Goal: Book appointment/travel/reservation

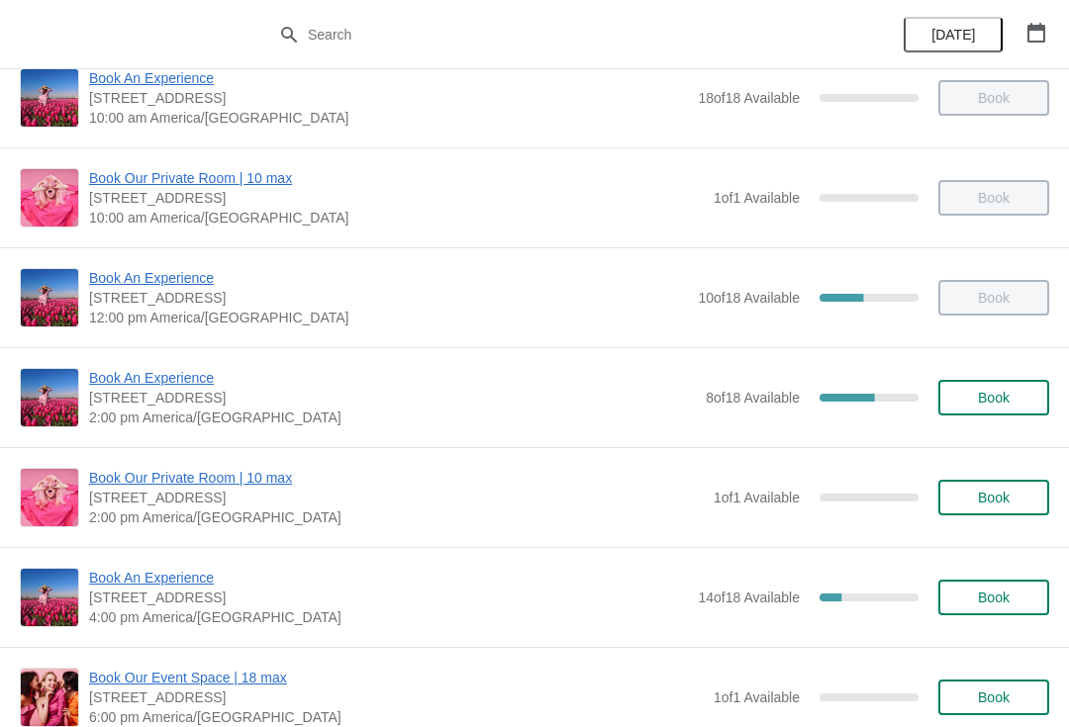
scroll to position [131, 0]
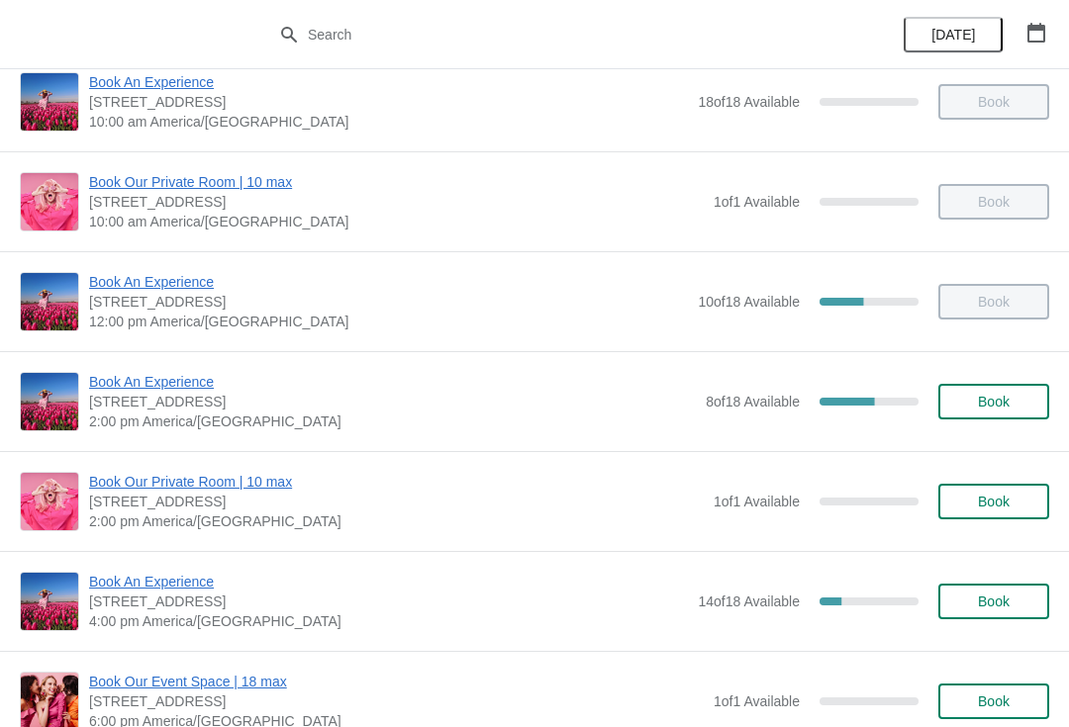
click at [202, 385] on span "Book An Experience" at bounding box center [392, 382] width 607 height 20
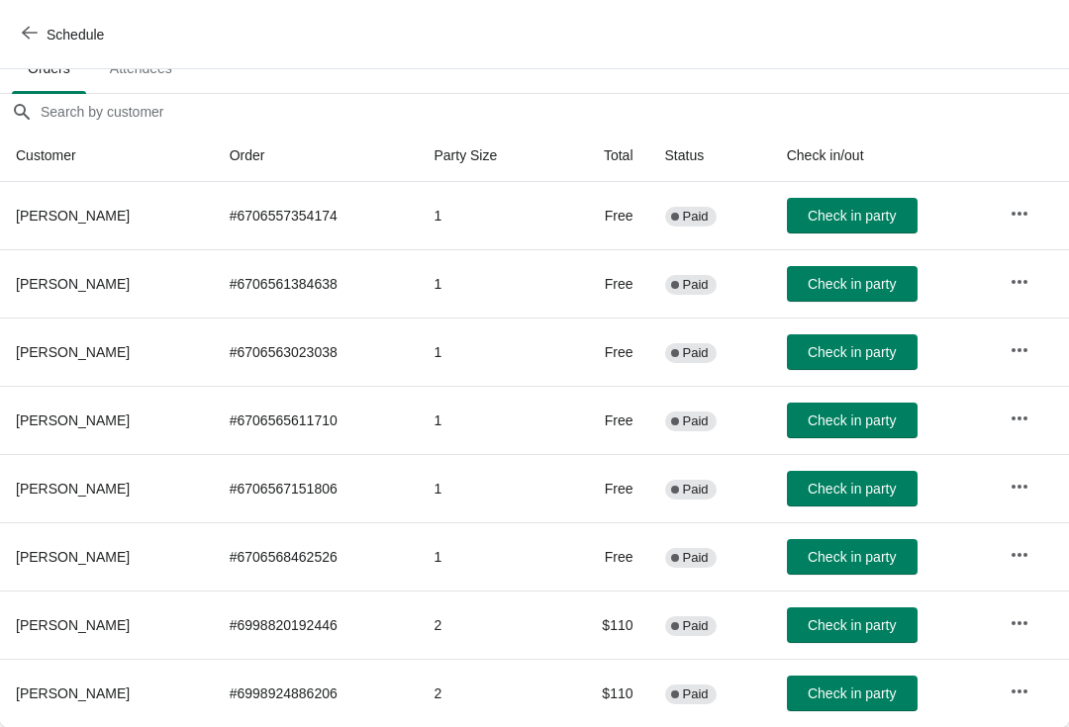
scroll to position [146, 0]
click at [1019, 631] on icon "button" at bounding box center [1019, 624] width 20 height 20
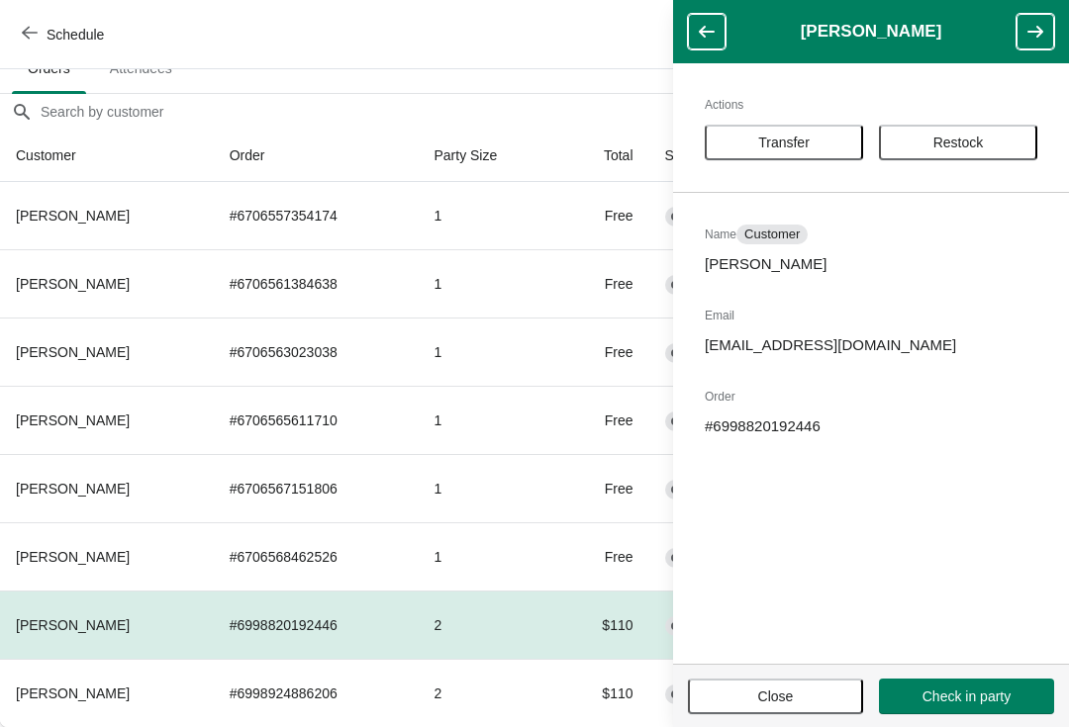
click at [801, 139] on span "Transfer" at bounding box center [783, 143] width 51 height 16
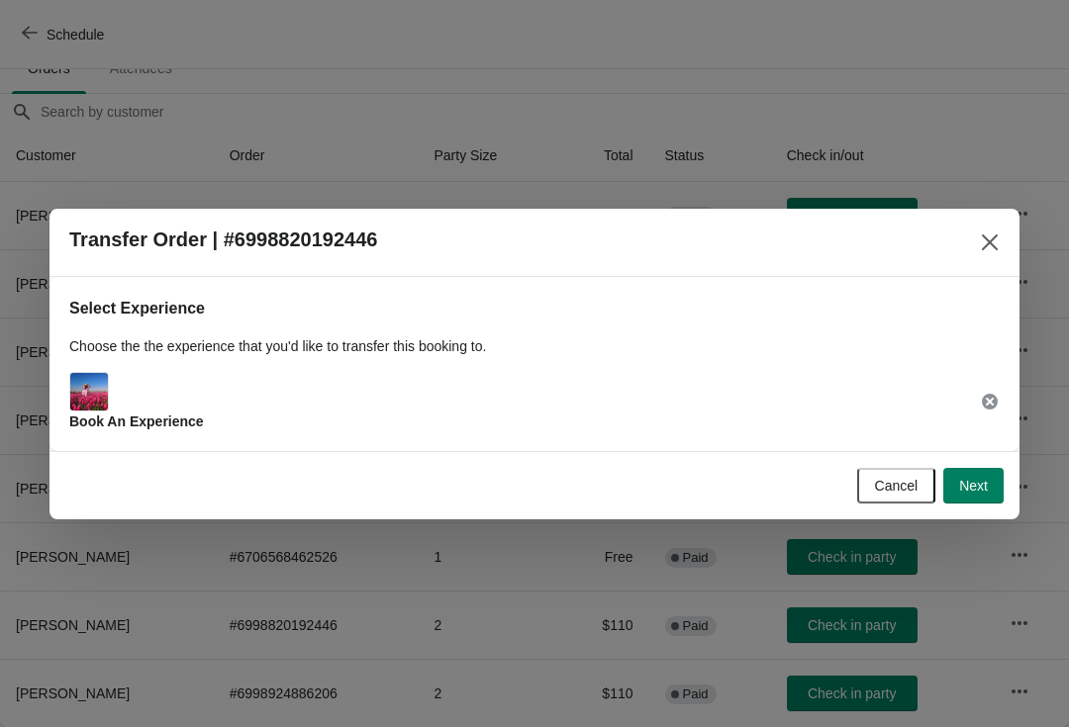
click at [1002, 484] on button "Next" at bounding box center [973, 486] width 60 height 36
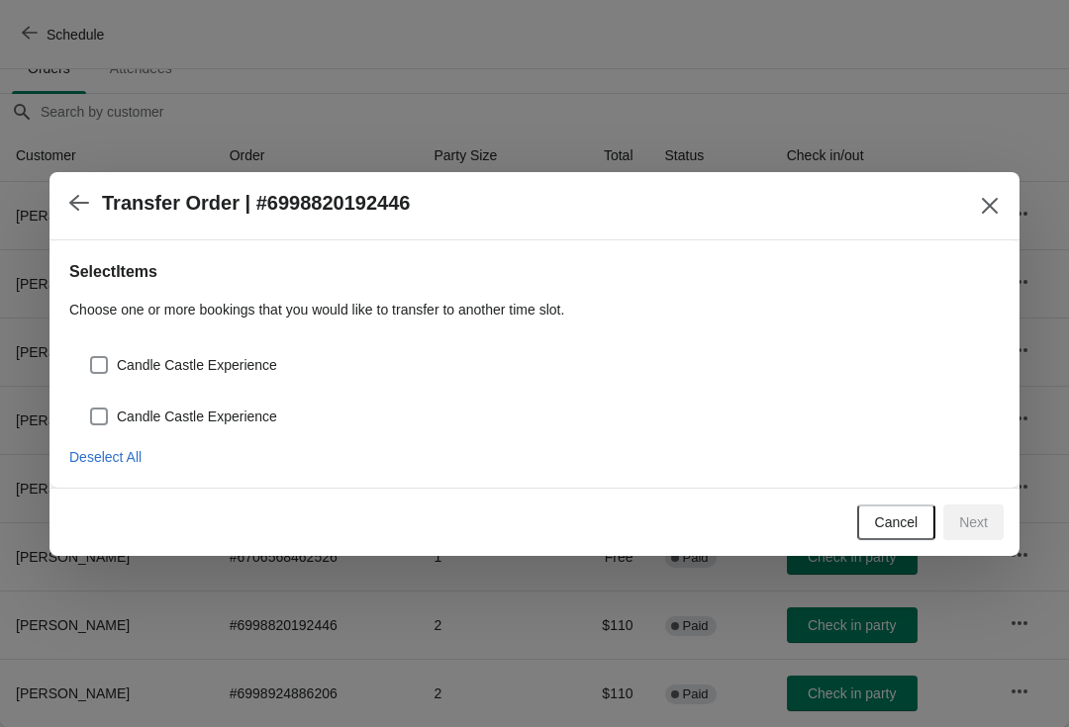
click at [238, 377] on label "Candle Castle Experience" at bounding box center [183, 365] width 188 height 28
click at [91, 357] on input "Candle Castle Experience" at bounding box center [90, 356] width 1 height 1
checkbox input "true"
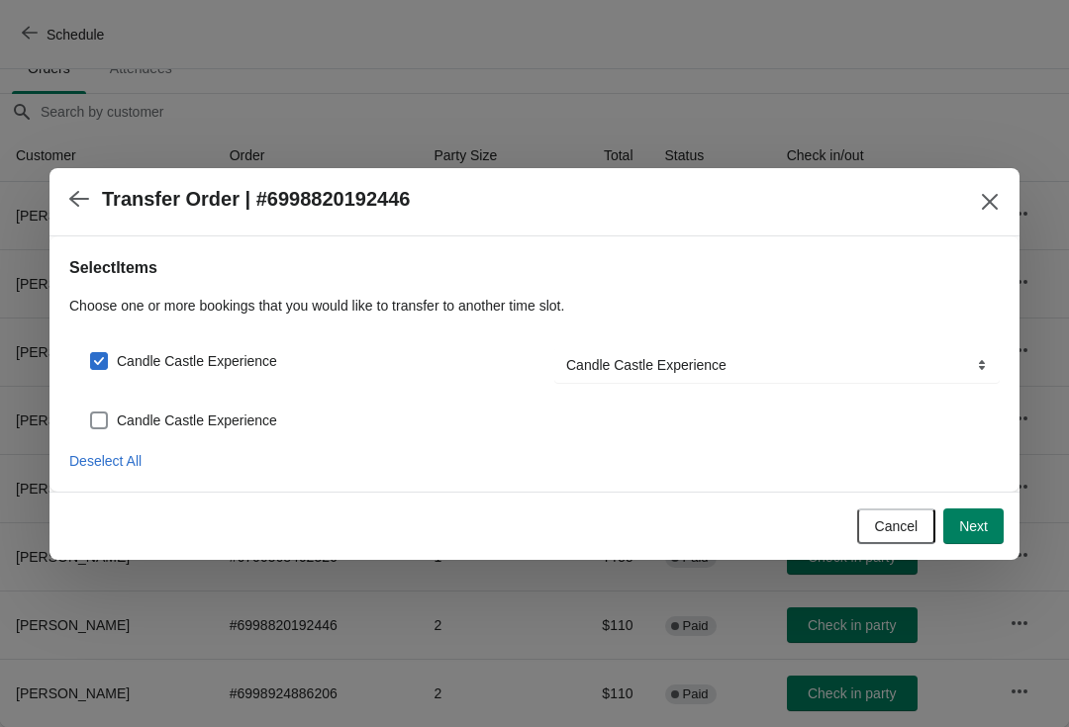
click at [255, 408] on label "Candle Castle Experience" at bounding box center [183, 421] width 188 height 28
click at [91, 412] on input "Candle Castle Experience" at bounding box center [90, 412] width 1 height 1
checkbox input "true"
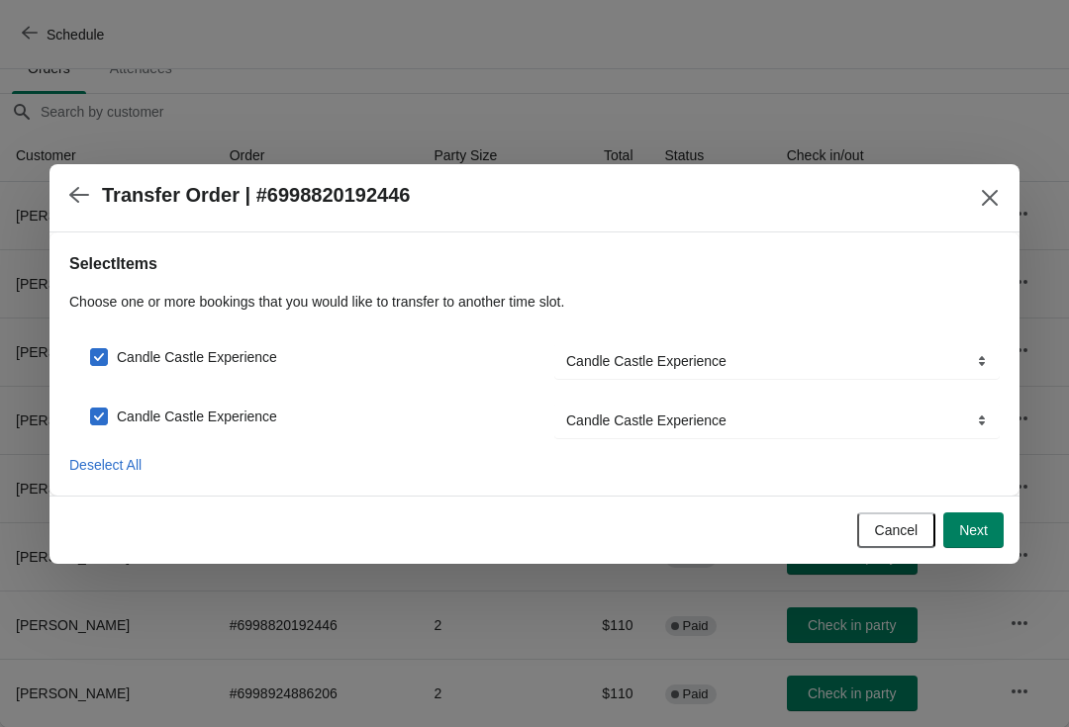
click at [975, 540] on button "Next" at bounding box center [973, 531] width 60 height 36
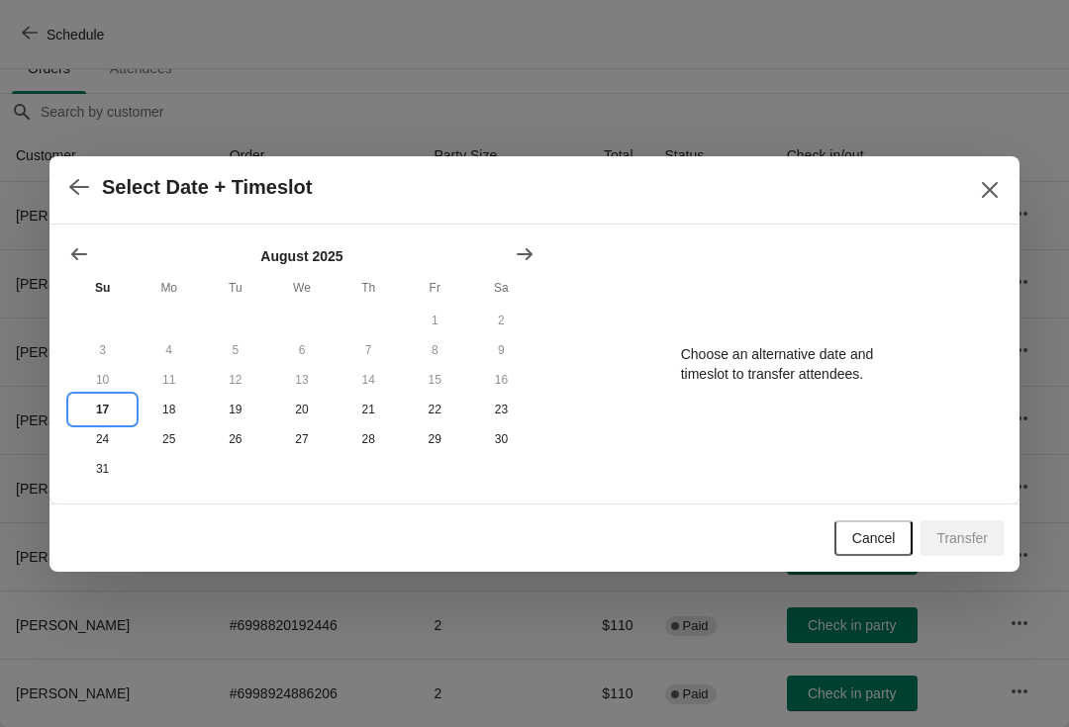
click at [117, 405] on button "17" at bounding box center [102, 410] width 66 height 30
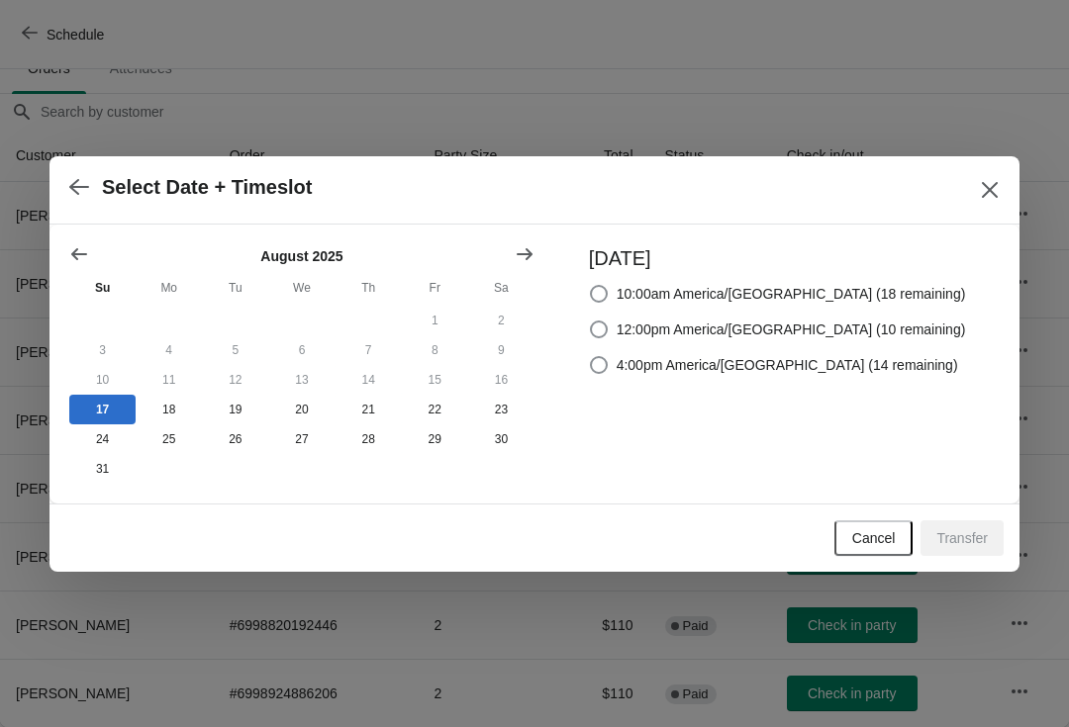
click at [875, 369] on span "4:00pm America/[GEOGRAPHIC_DATA] (14 remaining)" at bounding box center [786, 365] width 341 height 20
click at [591, 357] on input "4:00pm America/[GEOGRAPHIC_DATA] (14 remaining)" at bounding box center [590, 356] width 1 height 1
radio input "true"
click at [970, 542] on span "Transfer" at bounding box center [961, 538] width 51 height 16
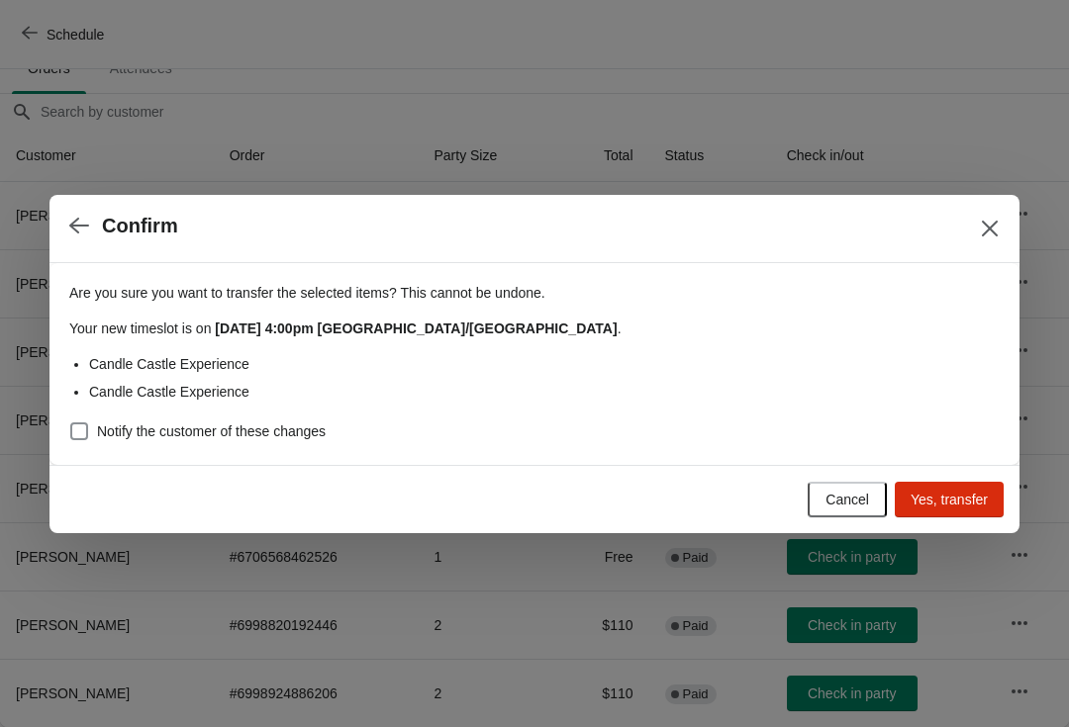
click at [244, 403] on div "Are you sure you want to transfer the selected items ? This cannot be undone. Y…" at bounding box center [534, 356] width 930 height 178
click at [270, 435] on span "Notify the customer of these changes" at bounding box center [211, 432] width 229 height 20
click at [71, 424] on input "Notify the customer of these changes" at bounding box center [70, 423] width 1 height 1
checkbox input "true"
click at [968, 508] on span "Yes, transfer" at bounding box center [948, 500] width 77 height 16
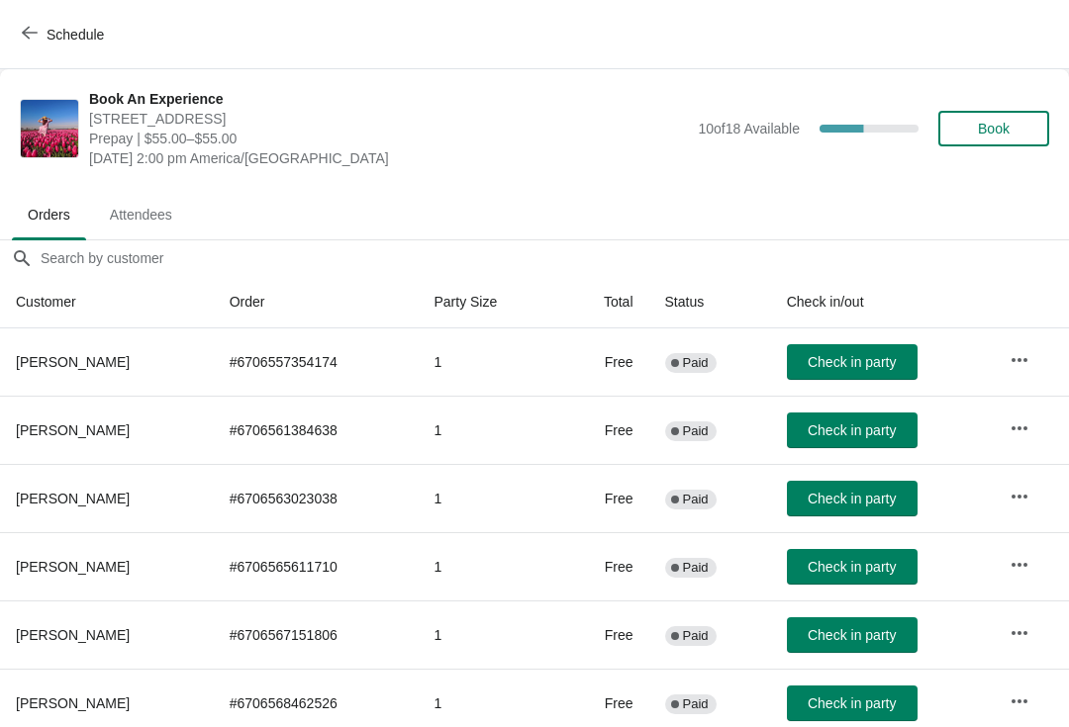
scroll to position [78, 0]
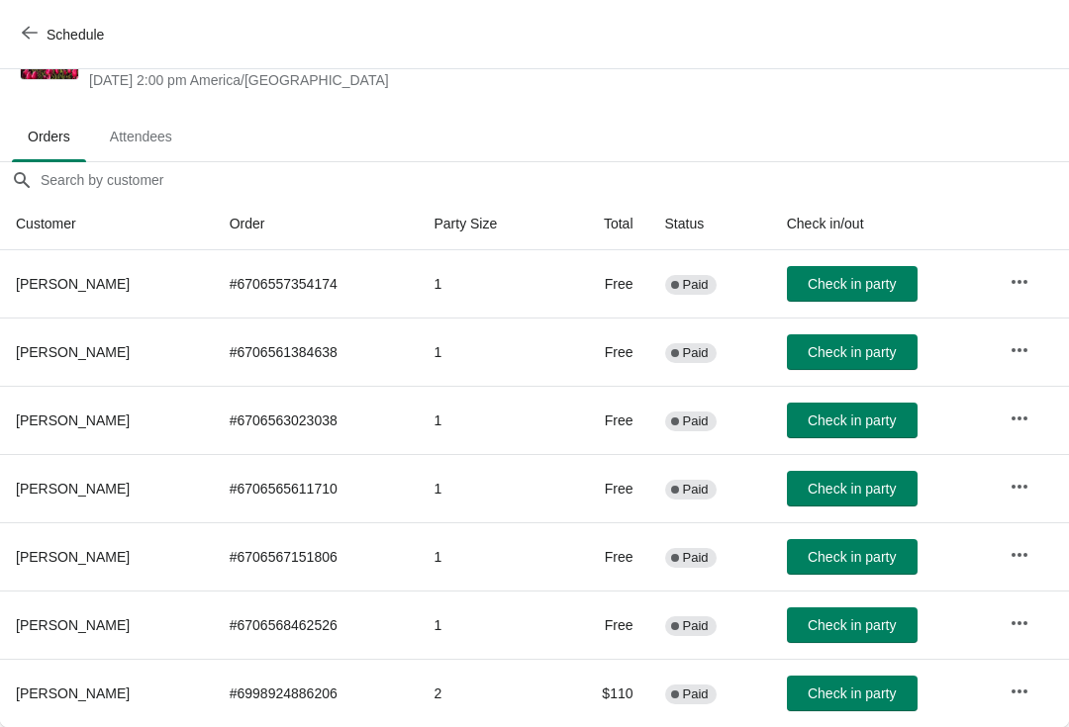
click at [49, 37] on span "Schedule" at bounding box center [75, 35] width 57 height 16
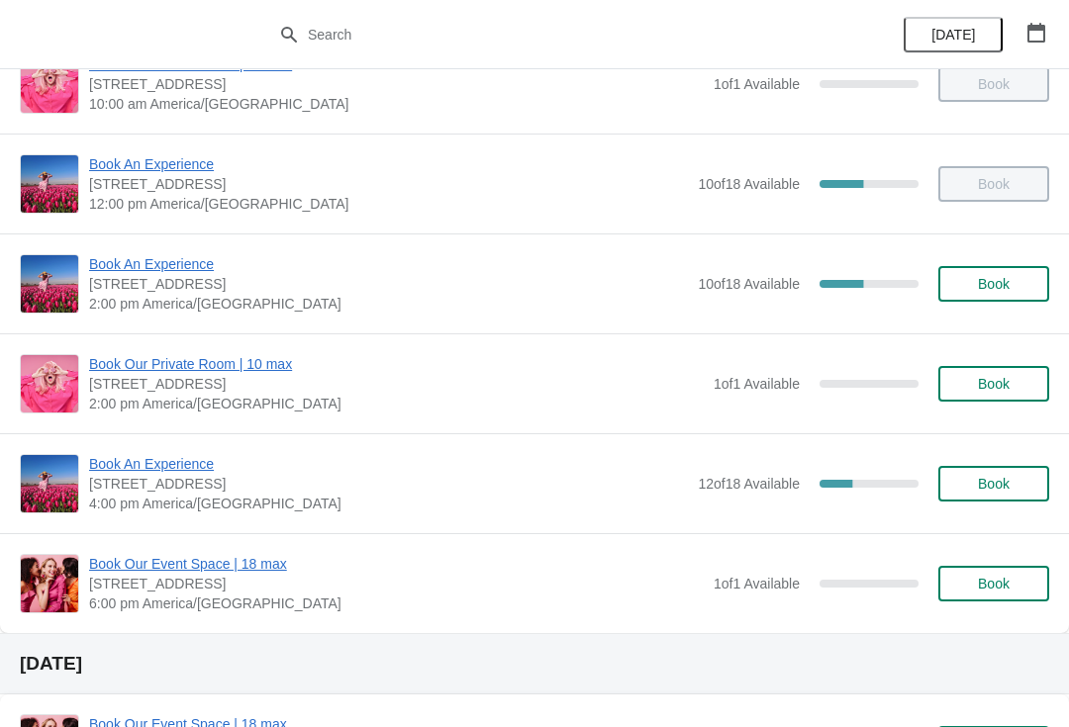
scroll to position [252, 0]
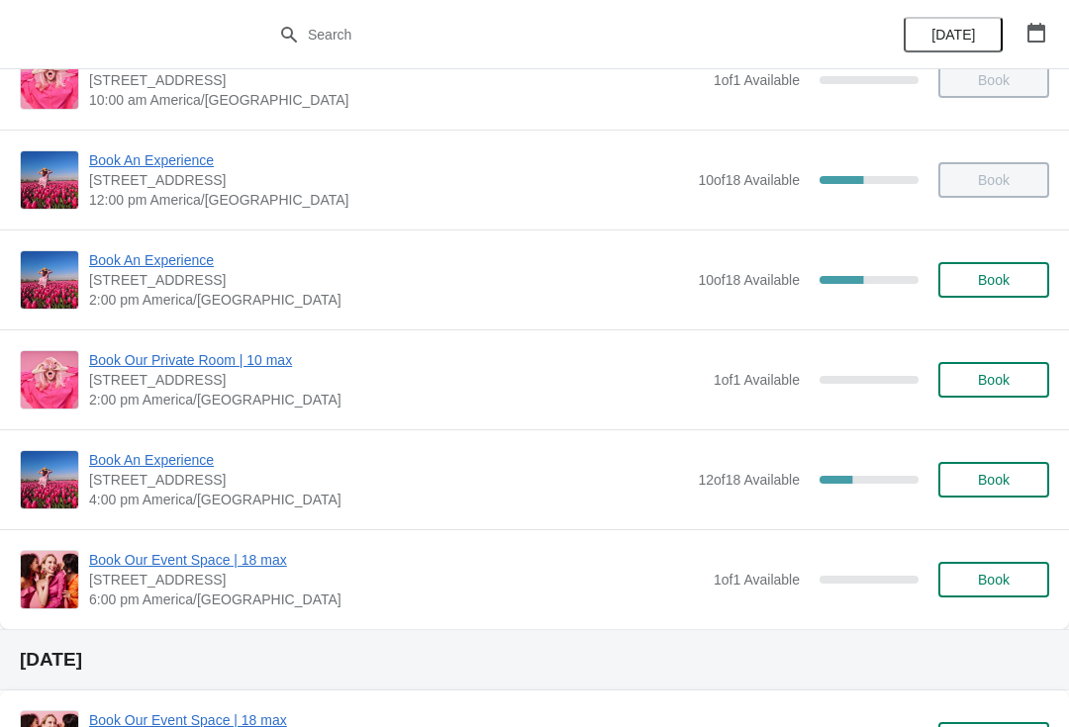
click at [114, 462] on span "Book An Experience" at bounding box center [388, 460] width 599 height 20
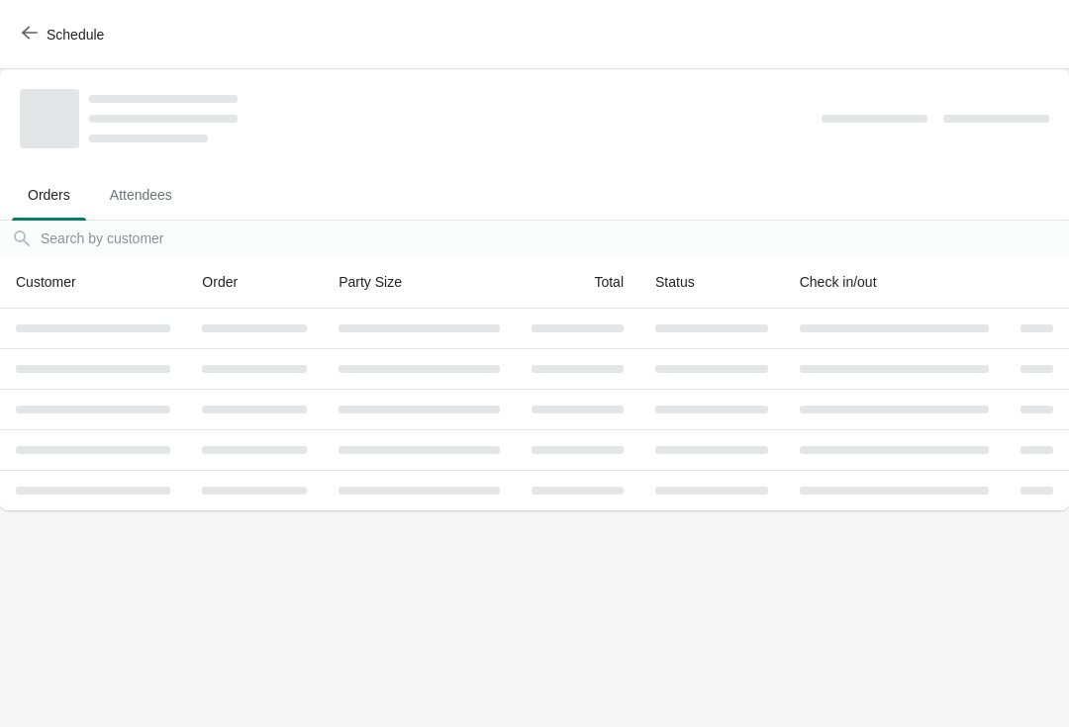
scroll to position [0, 0]
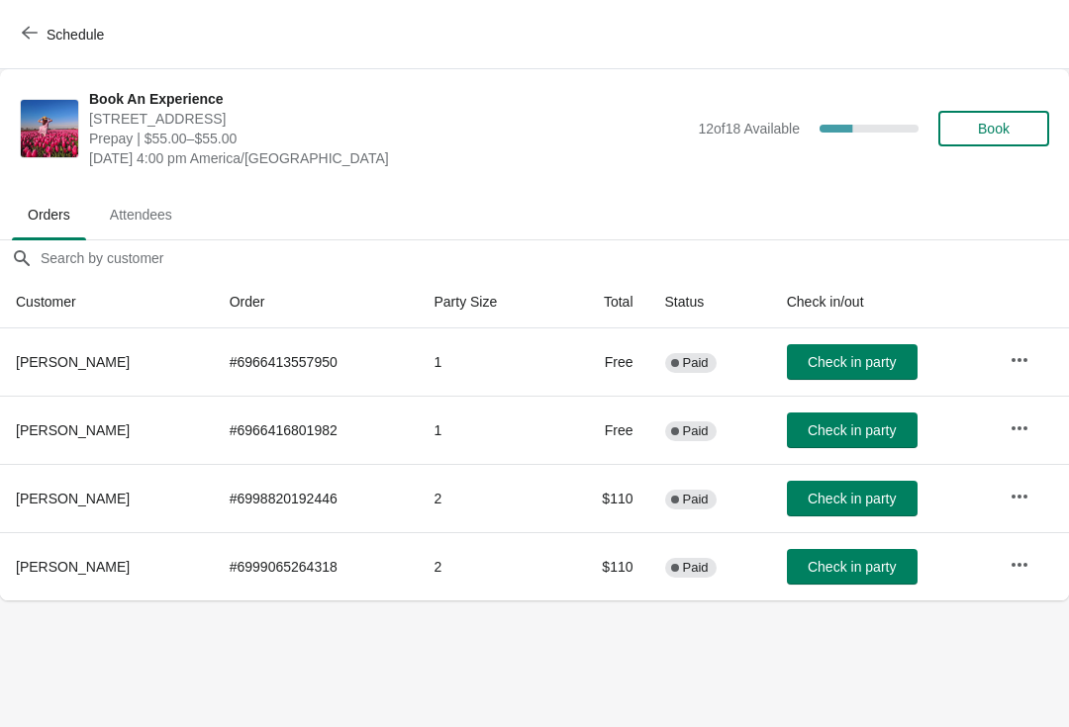
click at [28, 32] on icon "button" at bounding box center [30, 33] width 16 height 16
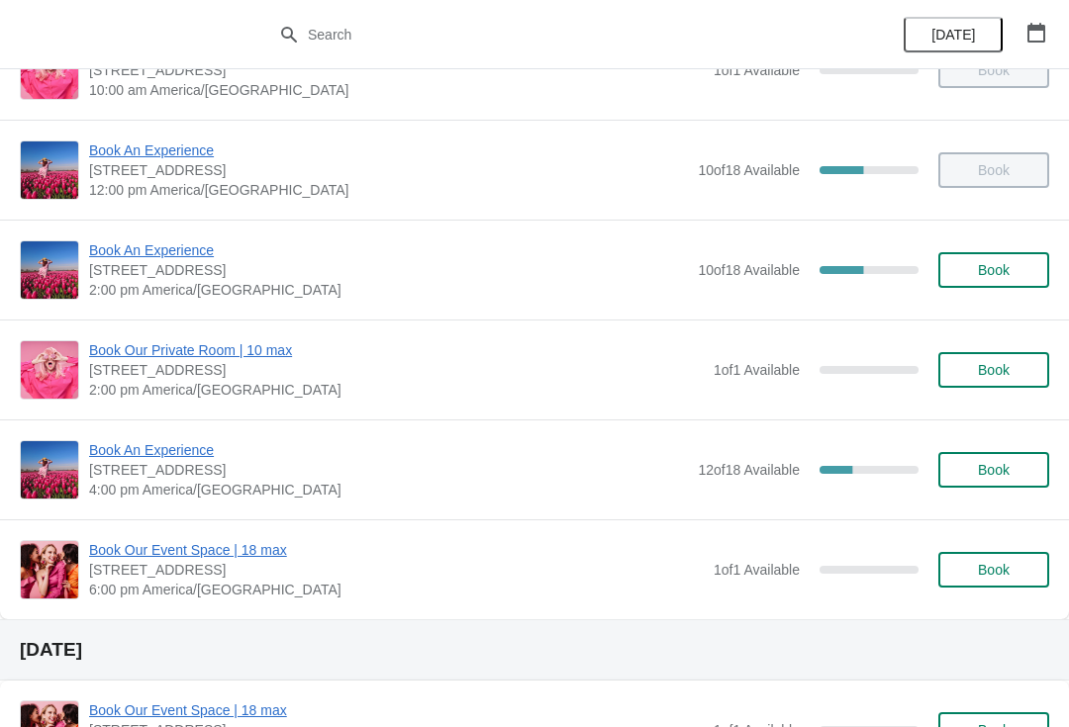
scroll to position [264, 0]
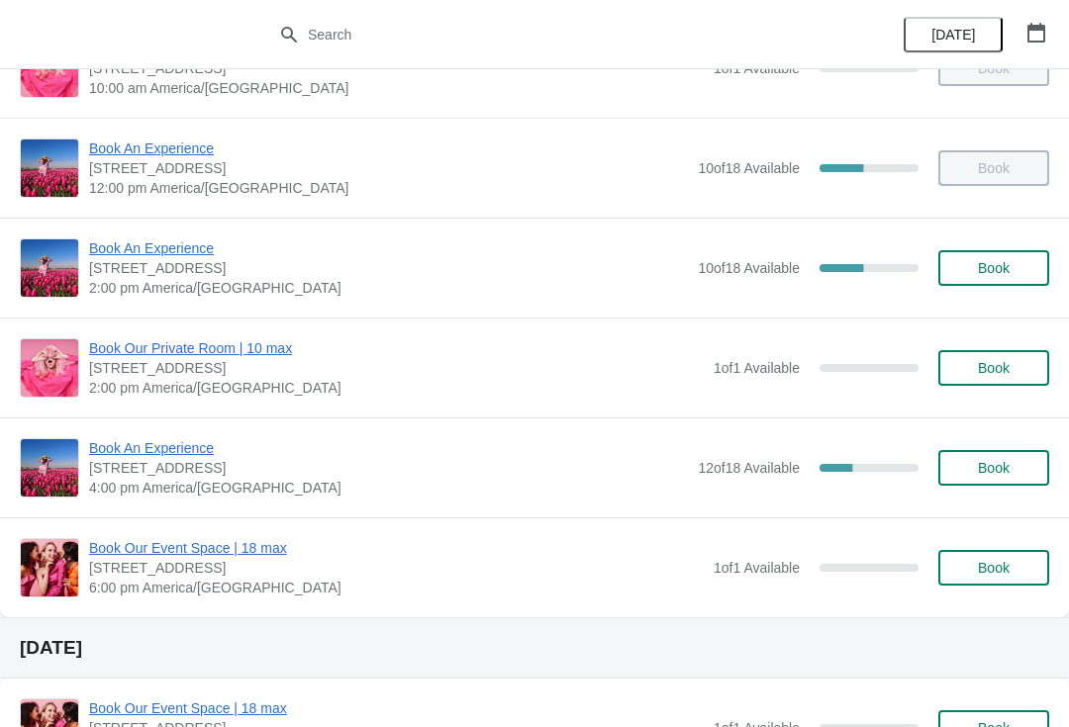
click at [141, 250] on span "Book An Experience" at bounding box center [388, 248] width 599 height 20
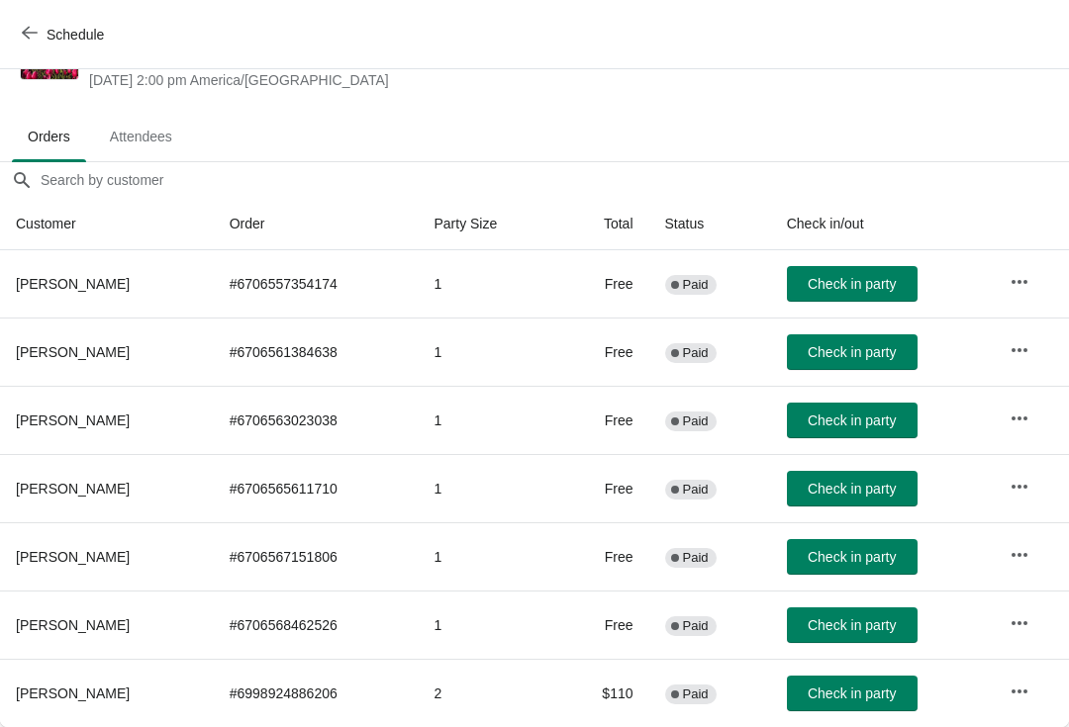
scroll to position [78, 0]
click at [873, 692] on span "Check in party" at bounding box center [851, 694] width 88 height 16
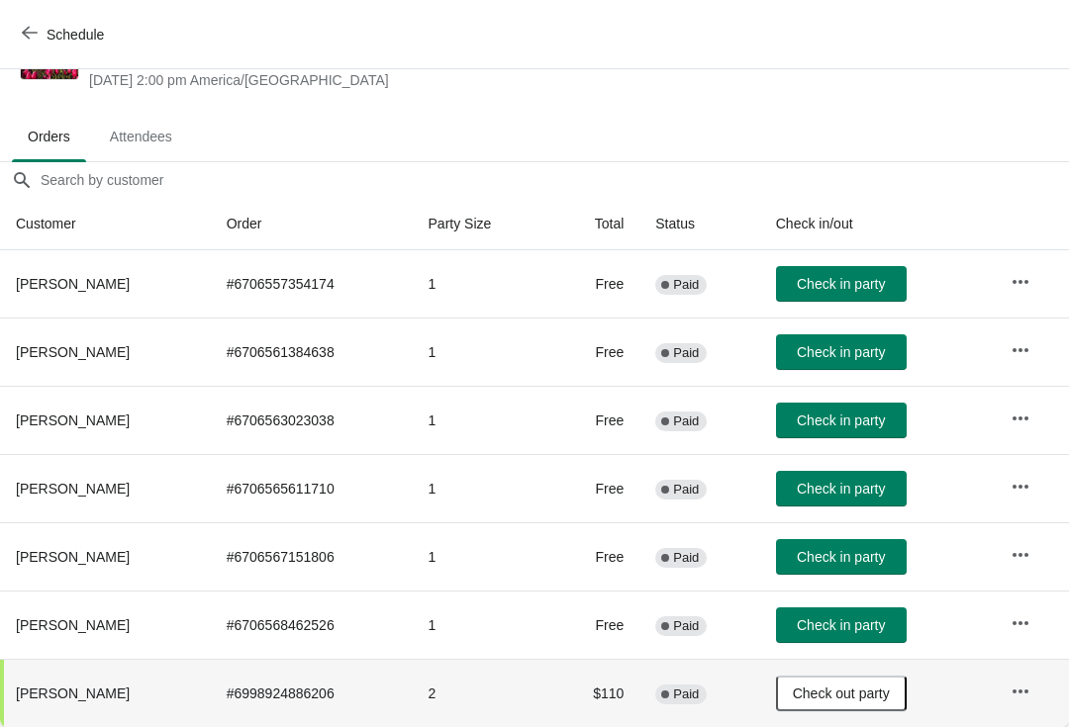
click at [829, 289] on span "Check in party" at bounding box center [841, 284] width 88 height 16
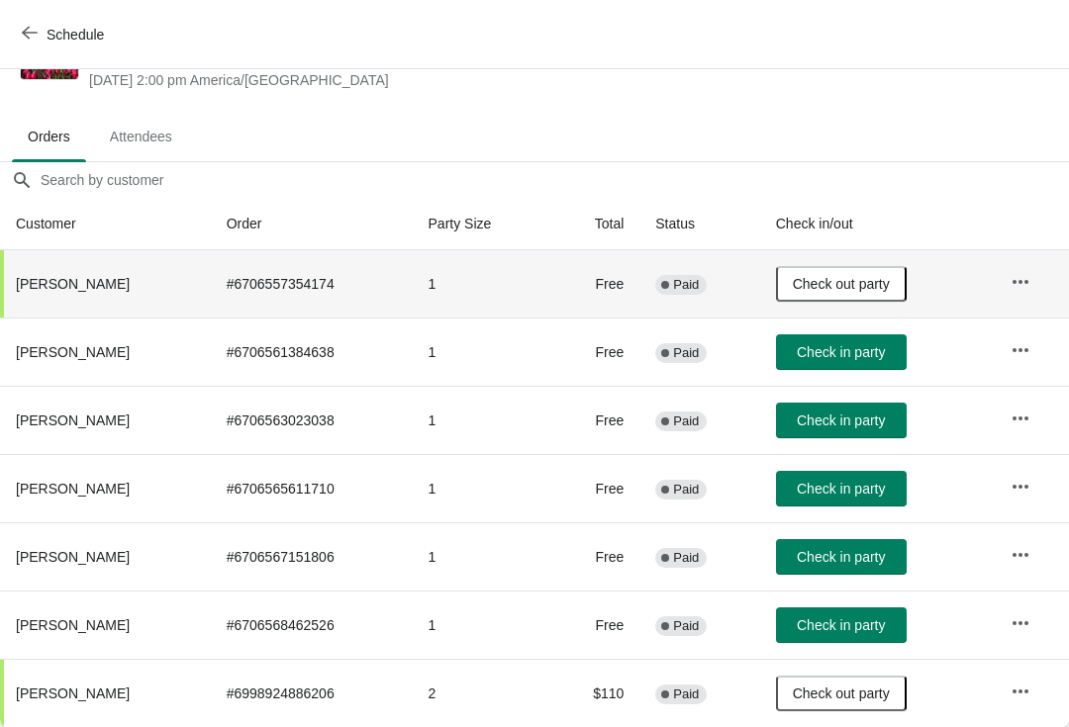
click at [832, 428] on span "Check in party" at bounding box center [841, 421] width 88 height 16
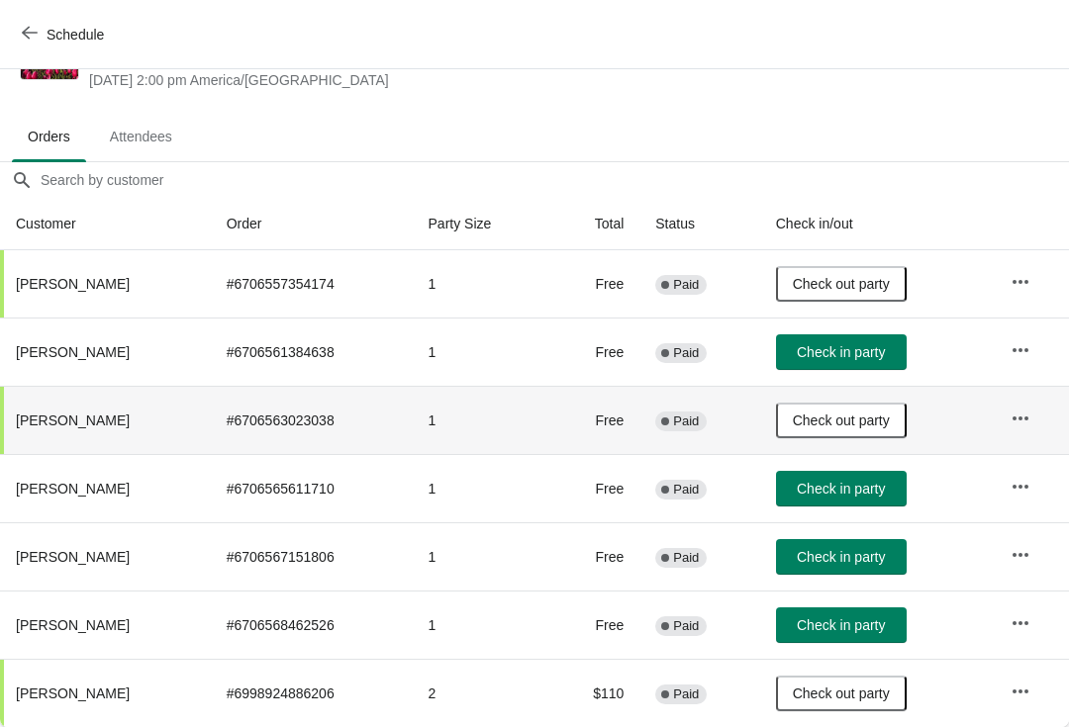
click at [838, 363] on button "Check in party" at bounding box center [841, 352] width 131 height 36
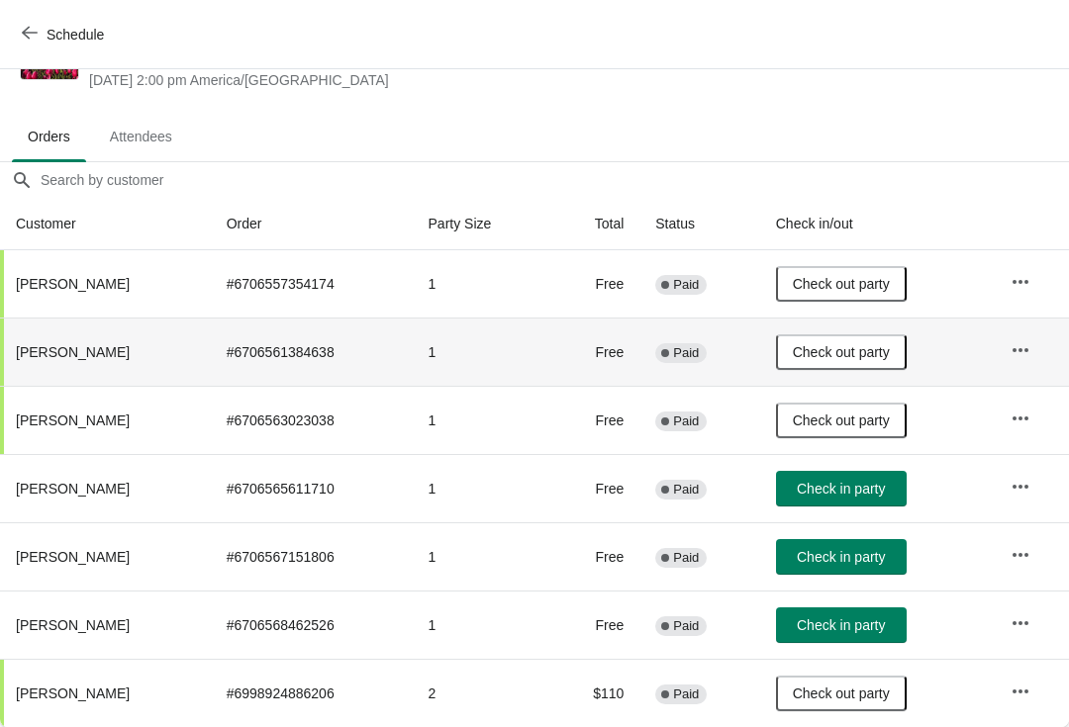
click at [1024, 494] on icon "button" at bounding box center [1020, 487] width 20 height 20
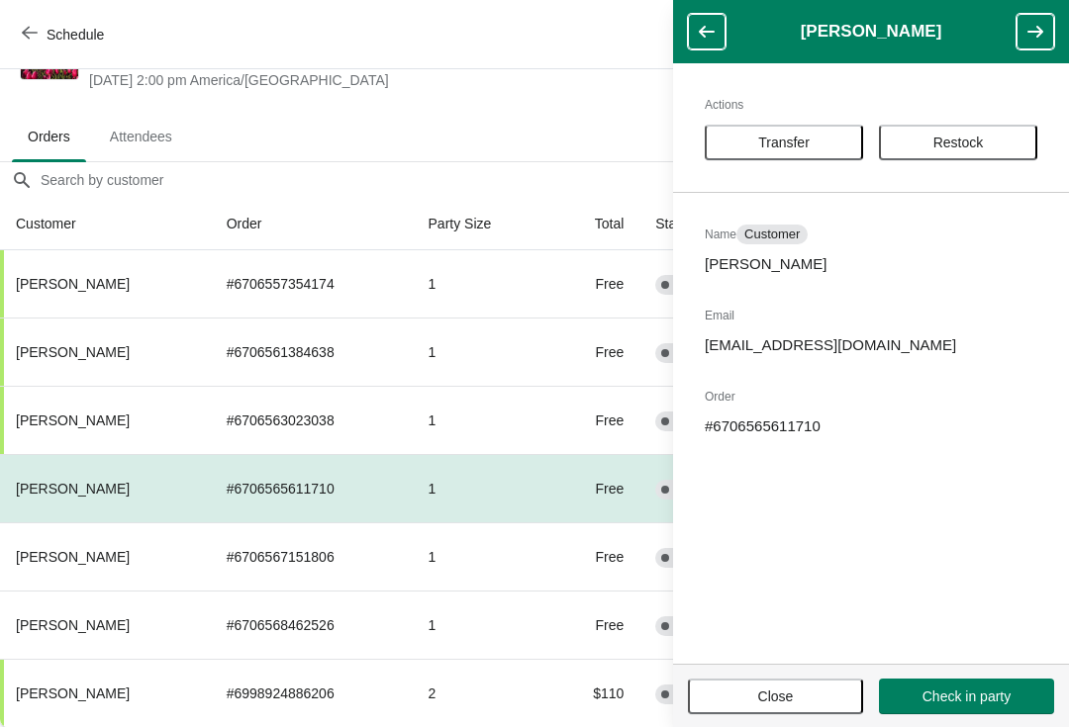
click at [791, 139] on span "Transfer" at bounding box center [783, 143] width 51 height 16
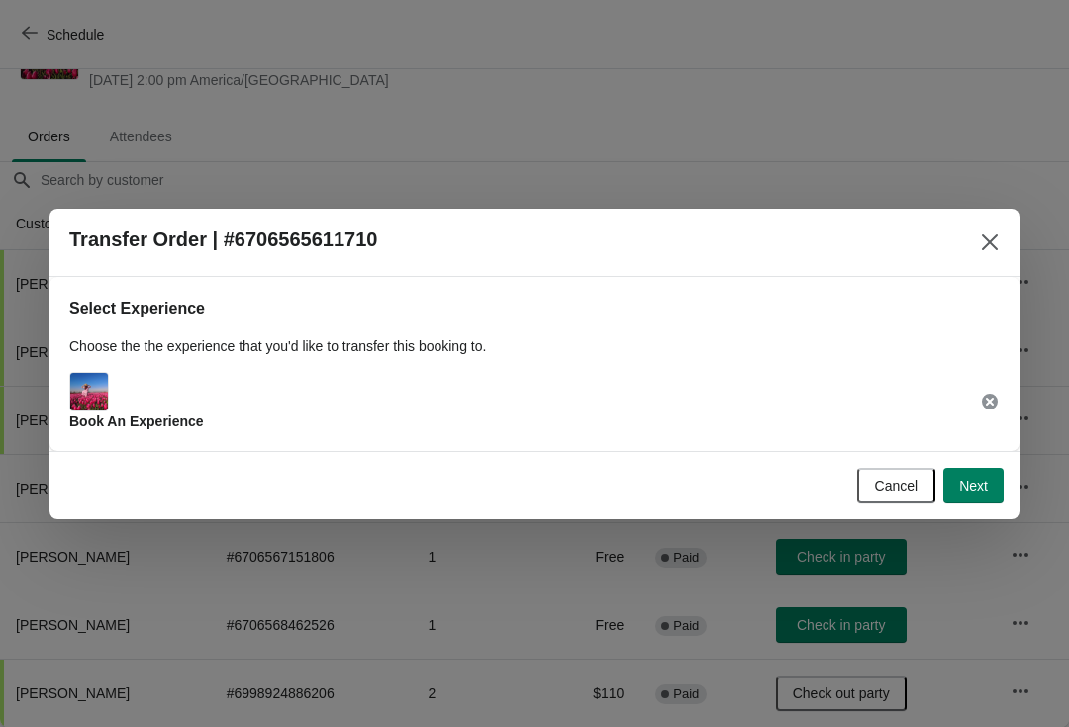
click at [985, 489] on span "Next" at bounding box center [973, 486] width 29 height 16
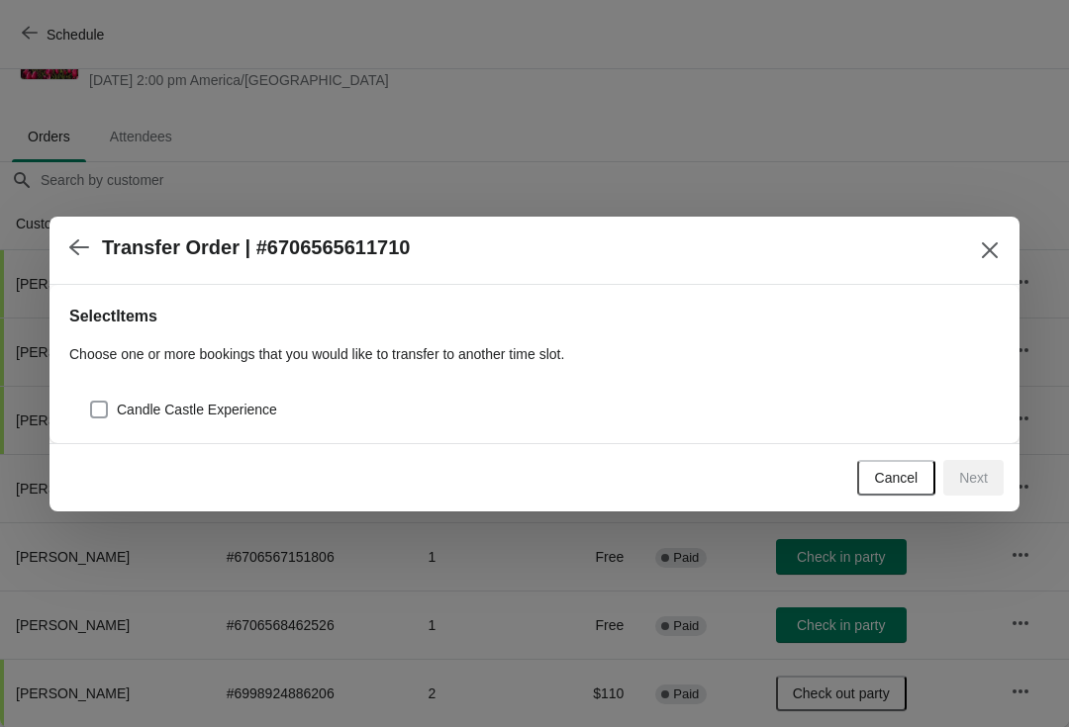
click at [107, 412] on span at bounding box center [99, 410] width 18 height 18
click at [91, 402] on input "Candle Castle Experience" at bounding box center [90, 401] width 1 height 1
checkbox input "true"
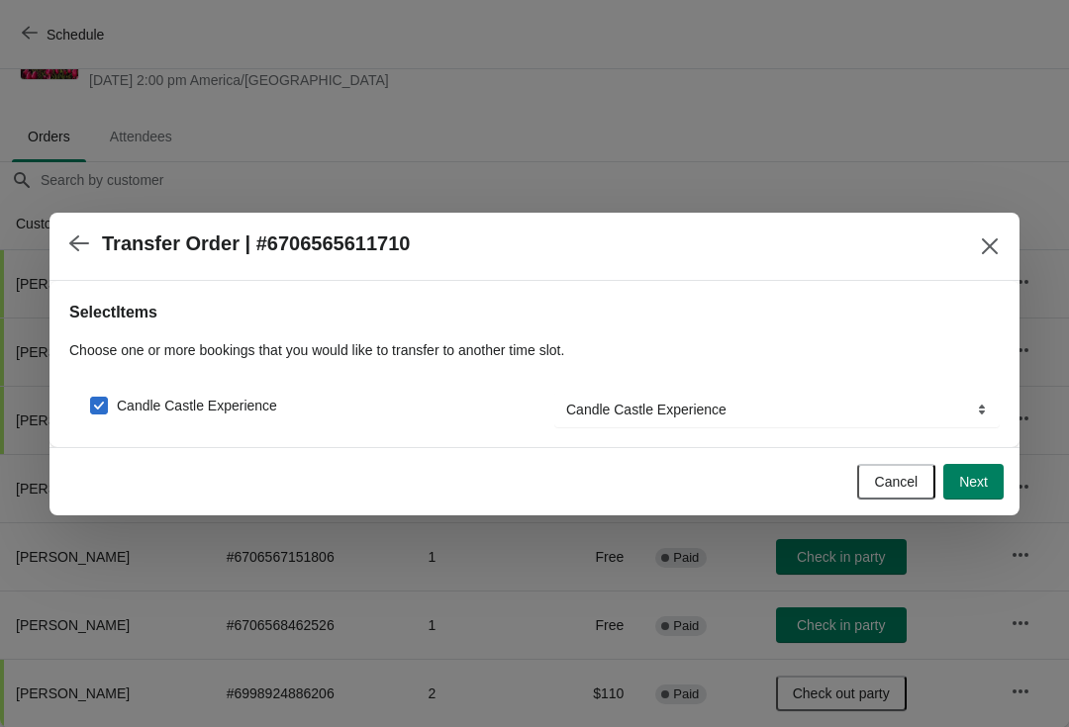
click at [980, 465] on button "Next" at bounding box center [973, 482] width 60 height 36
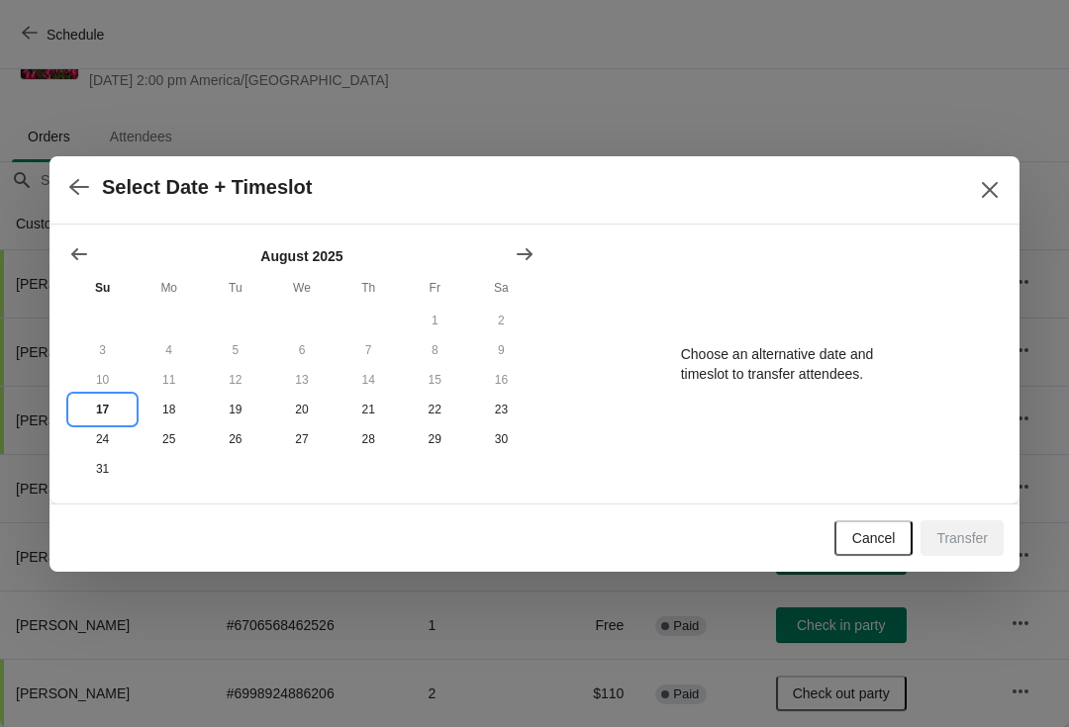
click at [114, 398] on button "17" at bounding box center [102, 410] width 66 height 30
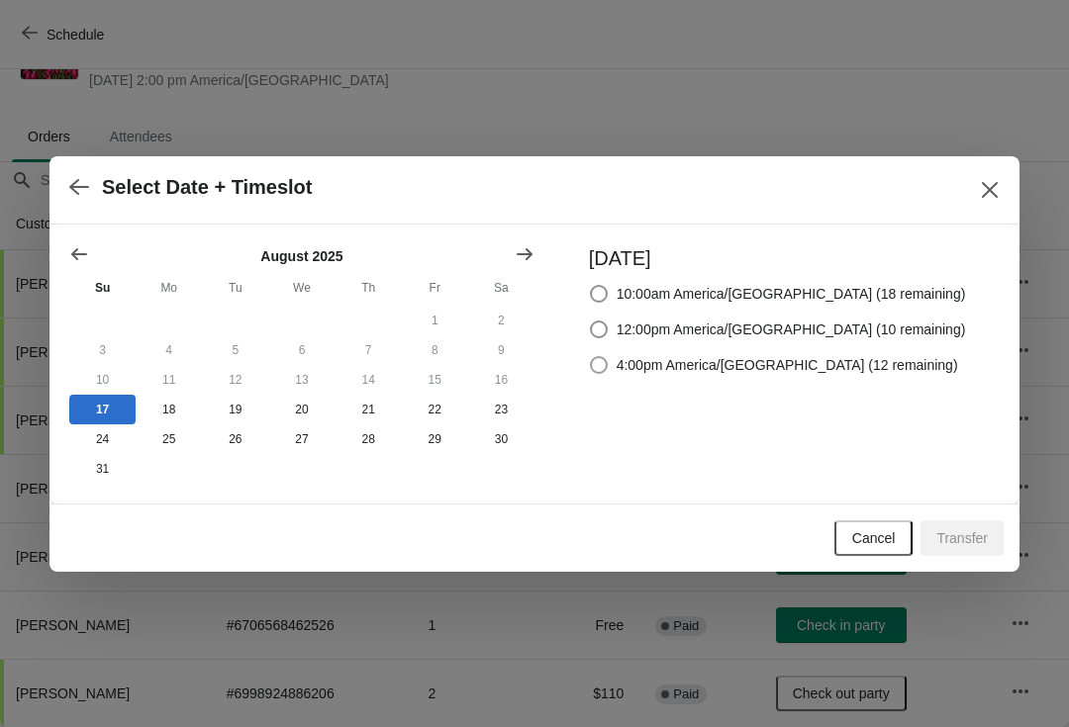
click at [648, 373] on label "4:00pm America/[GEOGRAPHIC_DATA] (12 remaining)" at bounding box center [773, 365] width 369 height 28
click at [591, 357] on input "4:00pm America/[GEOGRAPHIC_DATA] (12 remaining)" at bounding box center [590, 356] width 1 height 1
radio input "true"
click at [955, 539] on span "Transfer" at bounding box center [961, 538] width 51 height 16
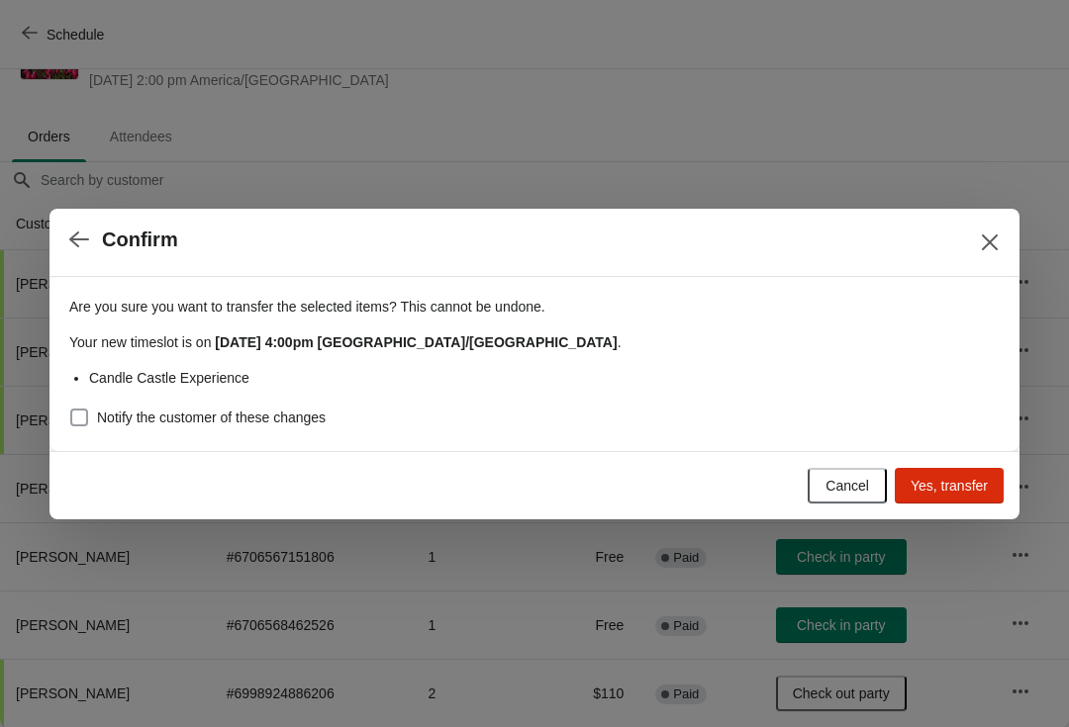
click at [87, 409] on span at bounding box center [79, 418] width 18 height 18
click at [71, 409] on input "Notify the customer of these changes" at bounding box center [70, 409] width 1 height 1
checkbox input "true"
click at [958, 480] on span "Yes, transfer" at bounding box center [948, 486] width 77 height 16
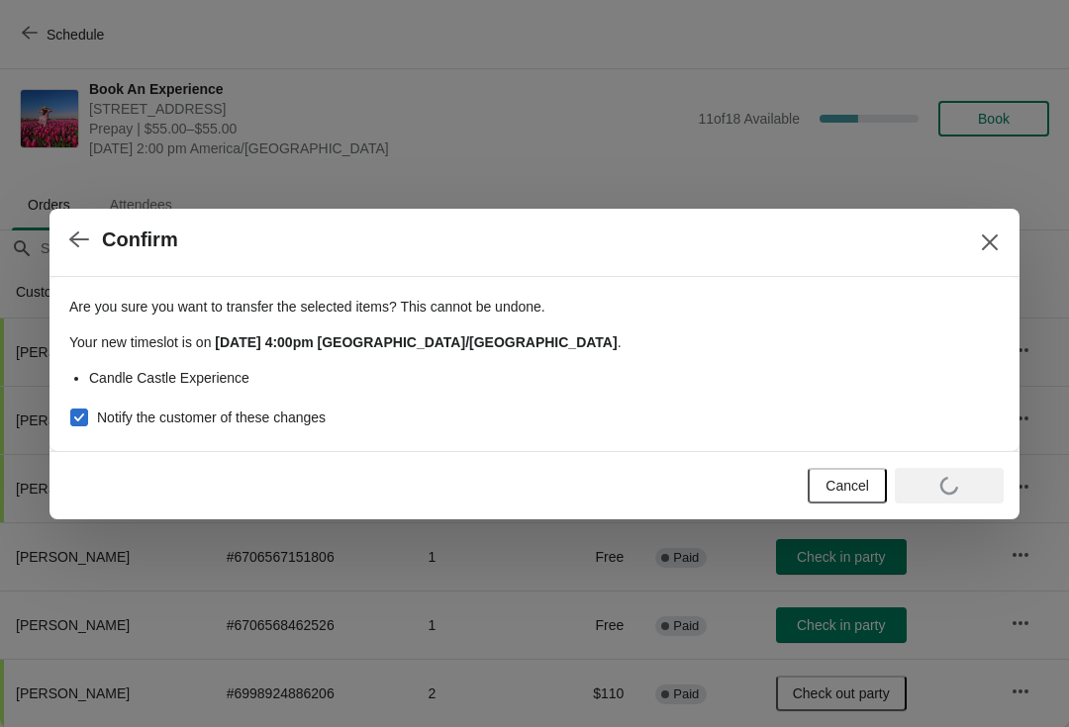
scroll to position [10, 0]
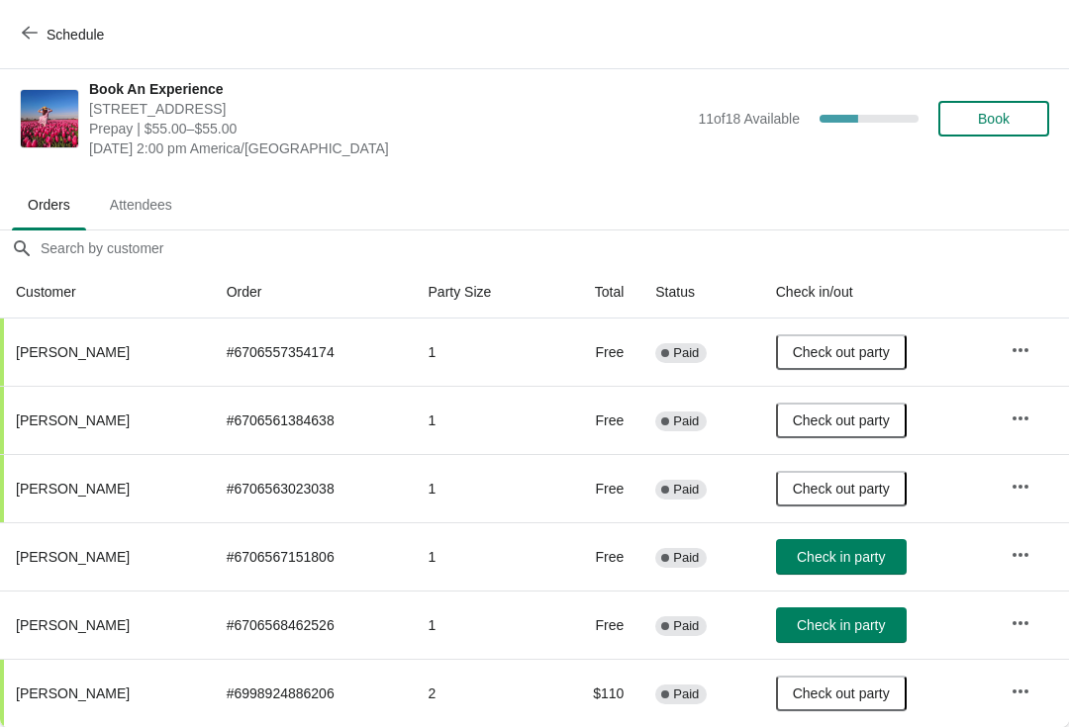
click at [1018, 553] on icon "button" at bounding box center [1020, 555] width 20 height 20
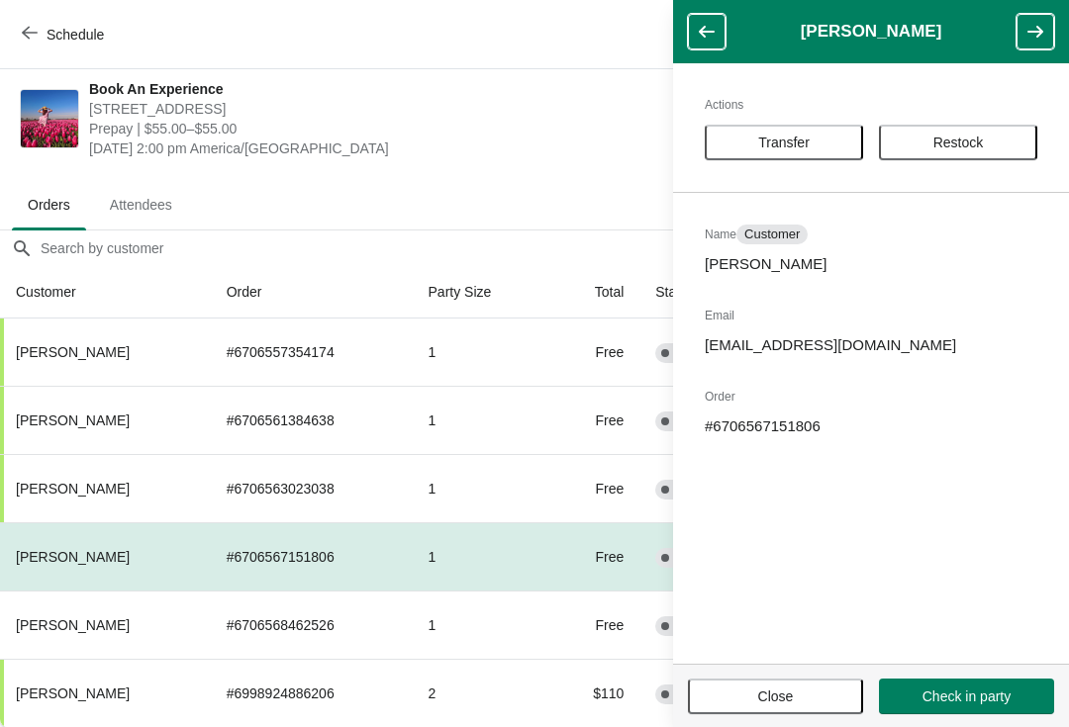
click at [787, 142] on span "Transfer" at bounding box center [783, 143] width 51 height 16
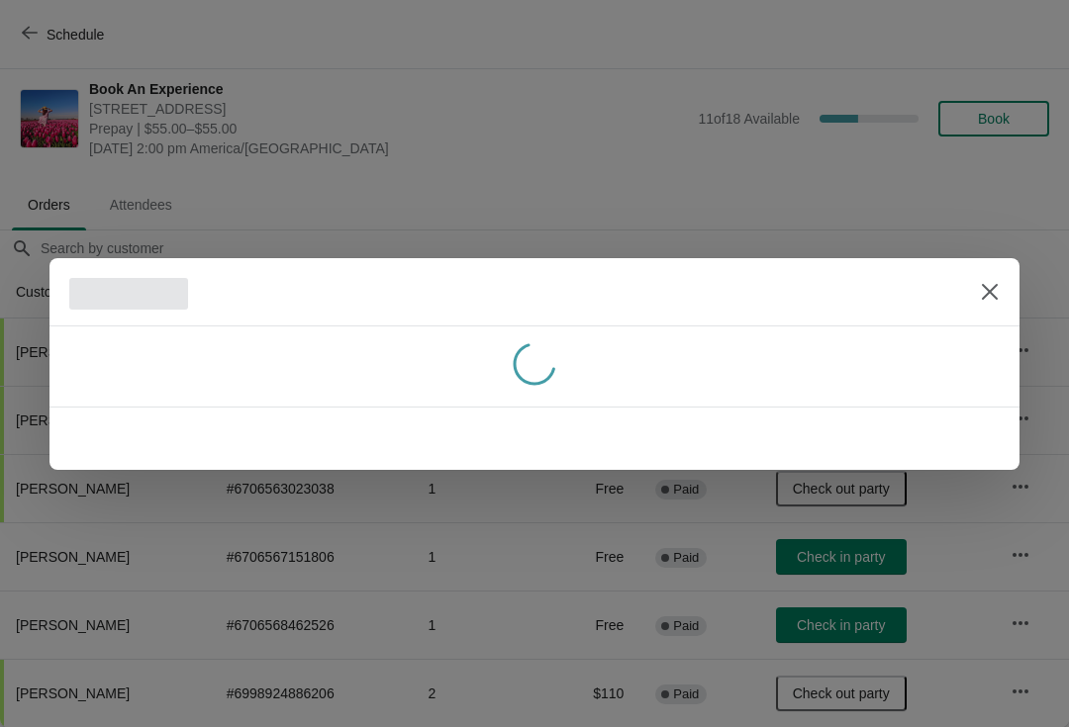
scroll to position [0, 0]
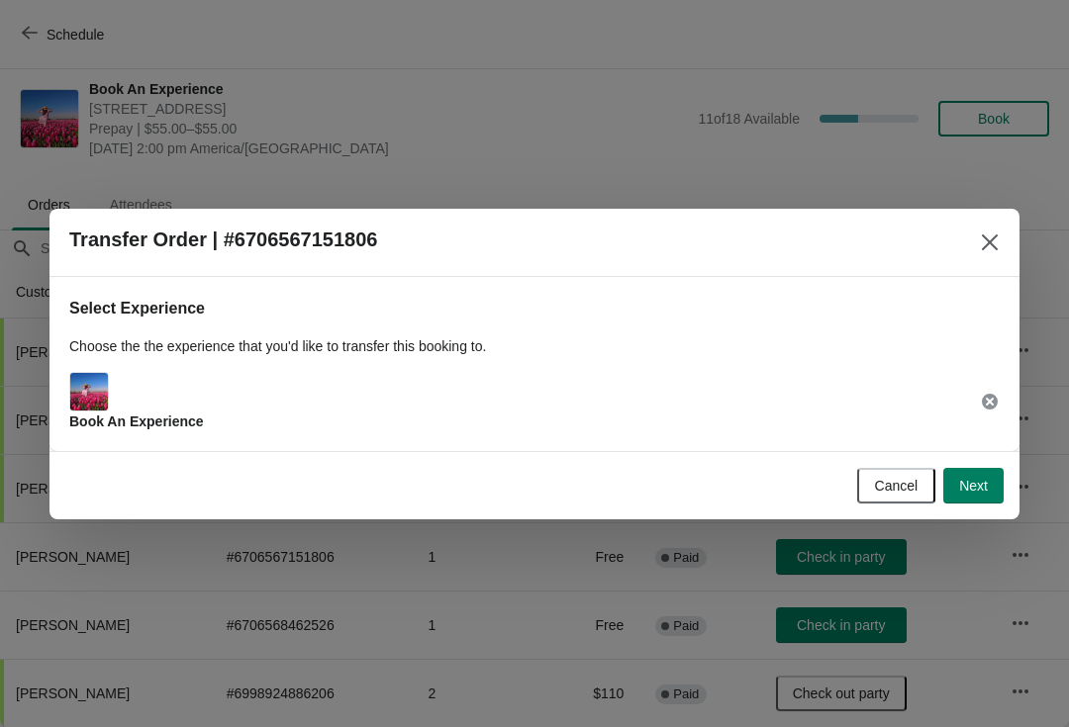
click at [976, 496] on button "Next" at bounding box center [973, 486] width 60 height 36
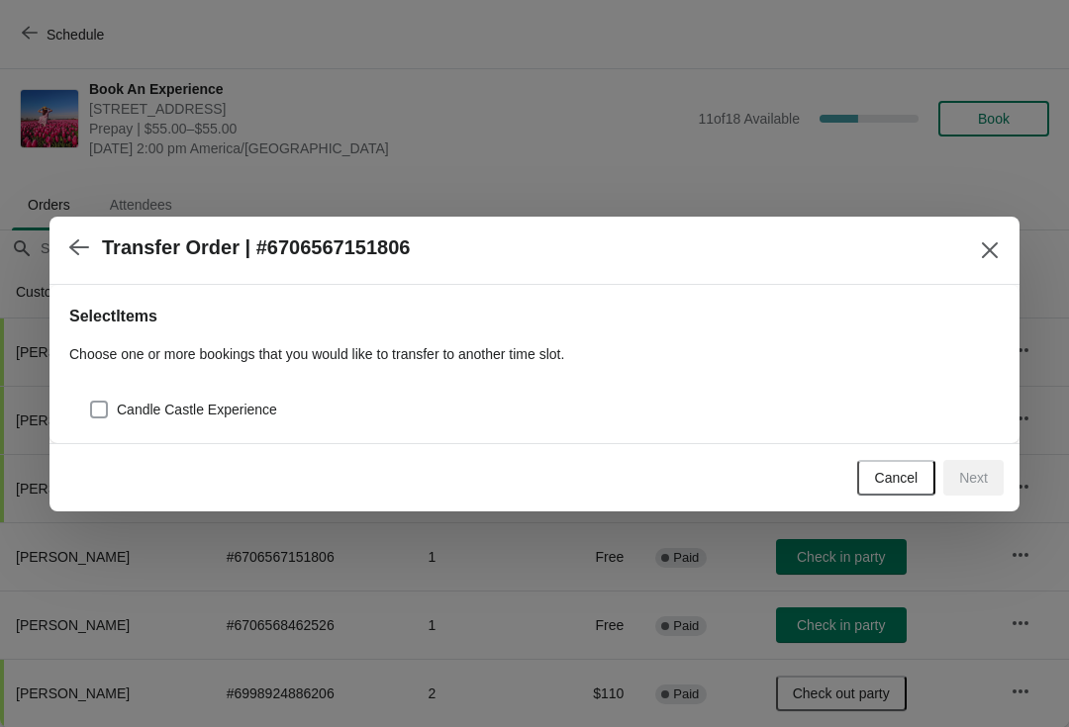
click at [104, 413] on span at bounding box center [99, 410] width 18 height 18
click at [91, 402] on input "Candle Castle Experience" at bounding box center [90, 401] width 1 height 1
checkbox input "true"
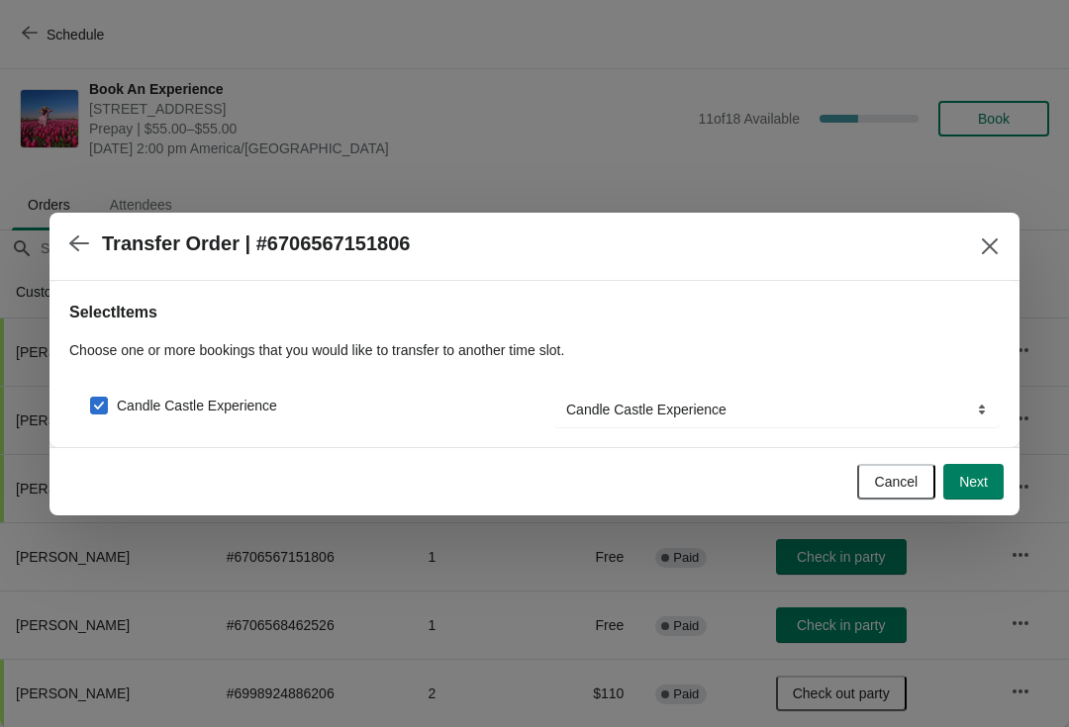
click at [987, 476] on span "Next" at bounding box center [973, 482] width 29 height 16
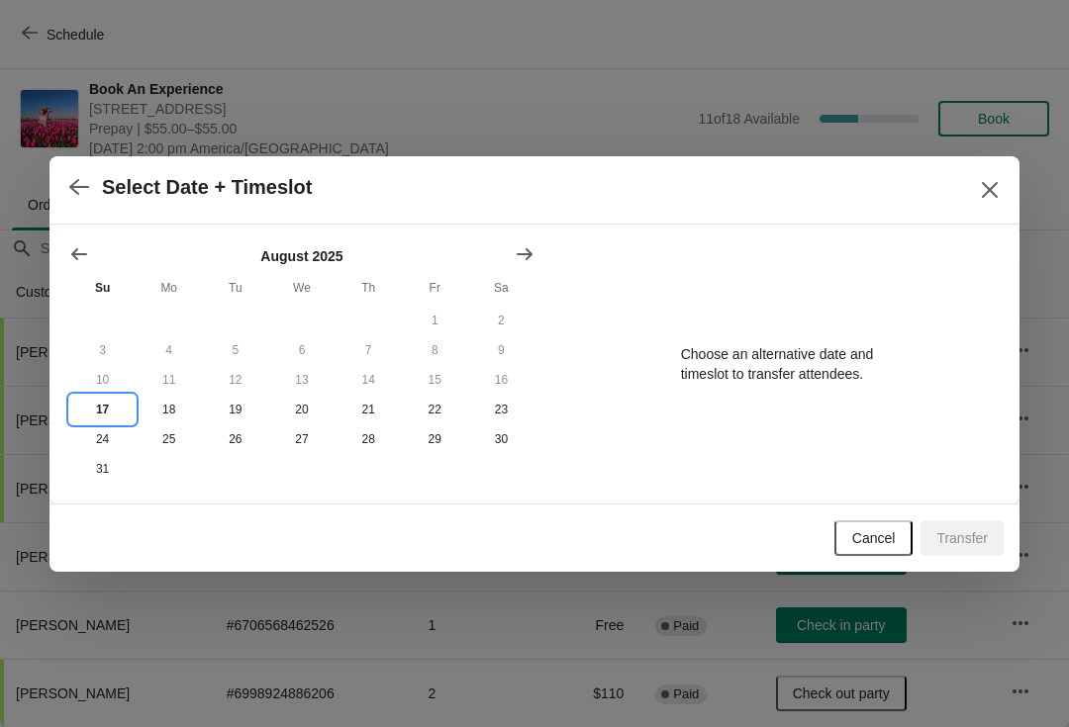
click at [106, 407] on button "17" at bounding box center [102, 410] width 66 height 30
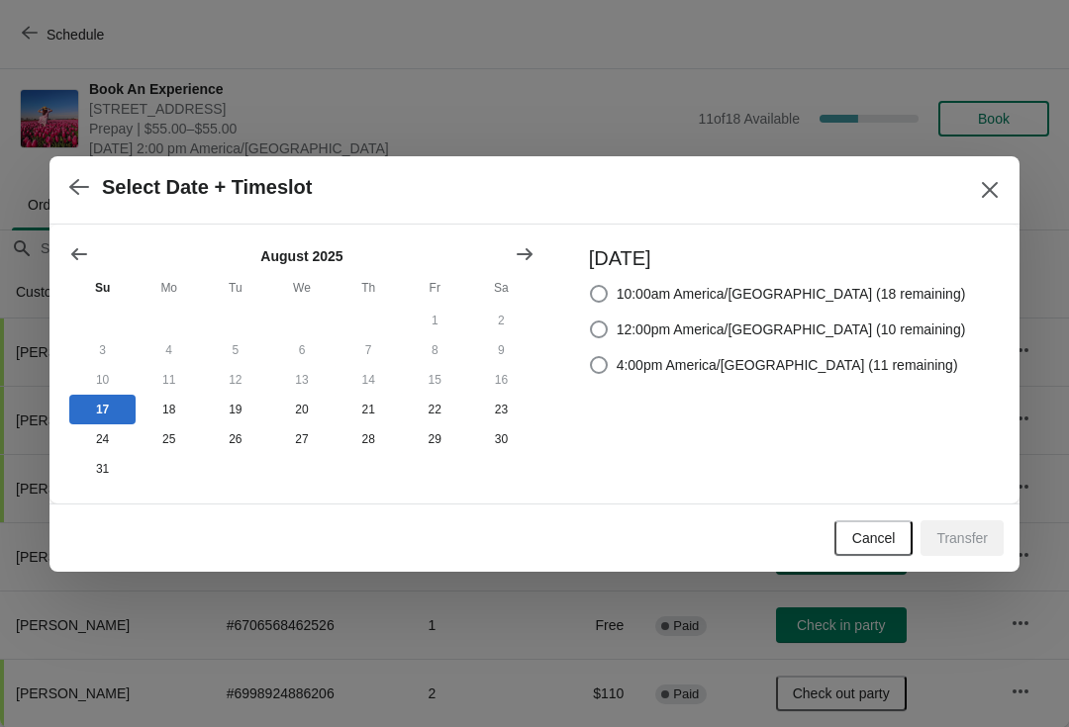
click at [608, 364] on span at bounding box center [599, 365] width 18 height 18
click at [591, 357] on input "4:00pm America/[GEOGRAPHIC_DATA] (11 remaining)" at bounding box center [590, 356] width 1 height 1
radio input "true"
click at [980, 536] on span "Transfer" at bounding box center [961, 538] width 51 height 16
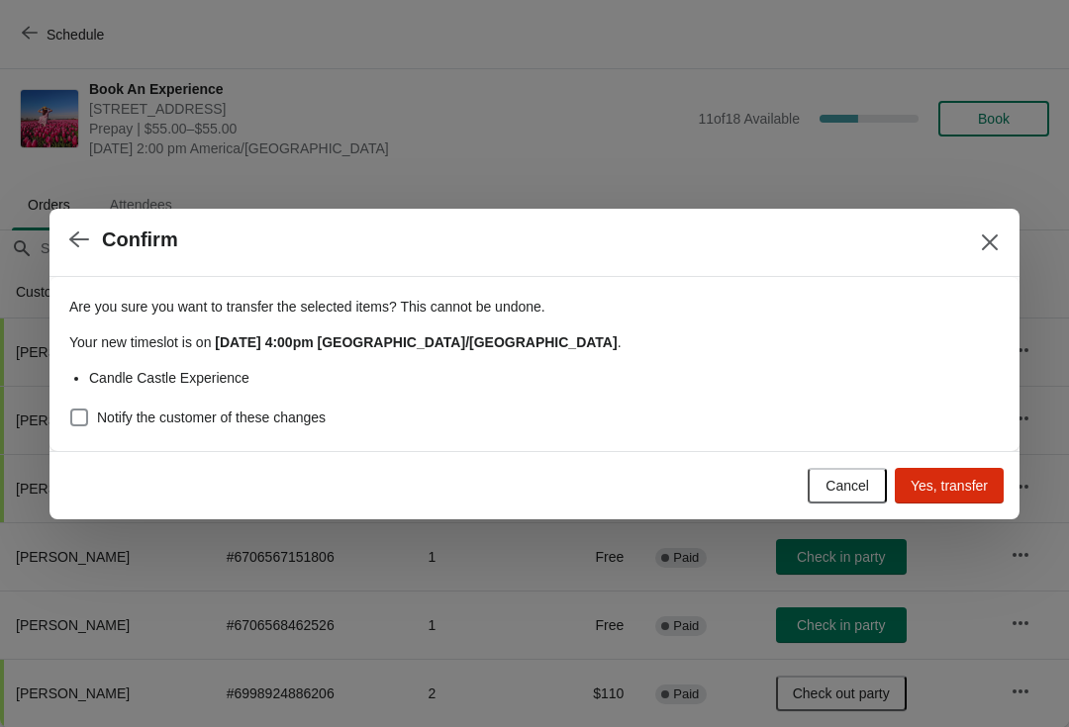
click at [82, 413] on span at bounding box center [79, 418] width 18 height 18
click at [71, 410] on input "Notify the customer of these changes" at bounding box center [70, 409] width 1 height 1
checkbox input "true"
click at [961, 485] on span "Yes, transfer" at bounding box center [948, 486] width 77 height 16
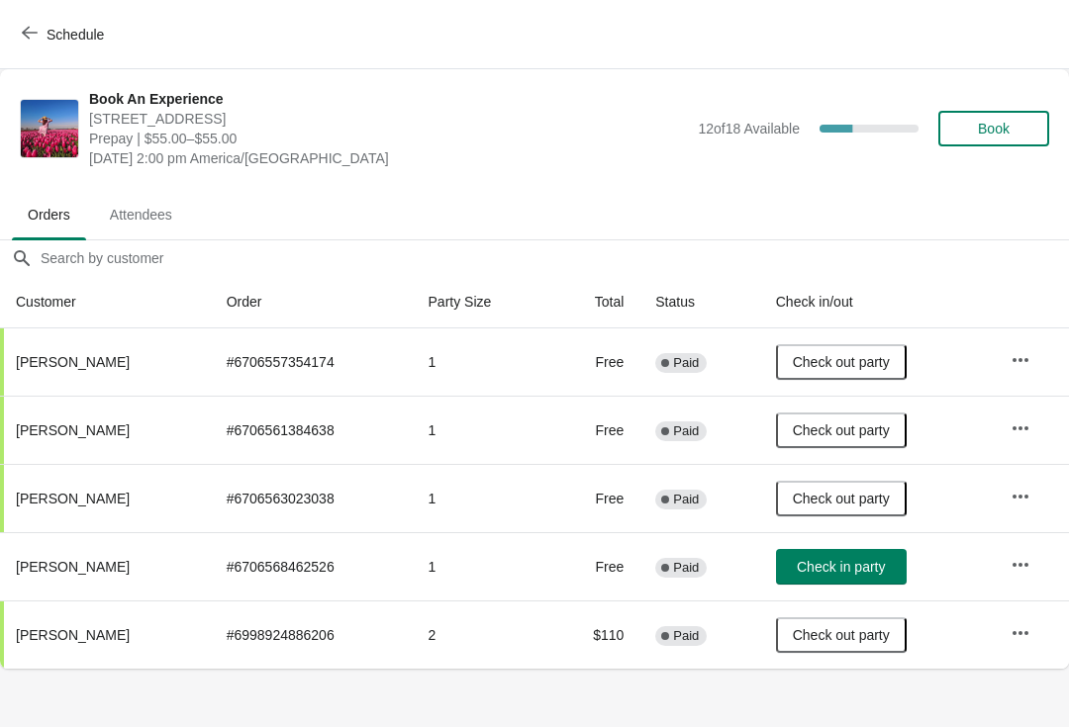
click at [1025, 559] on icon "button" at bounding box center [1020, 565] width 20 height 20
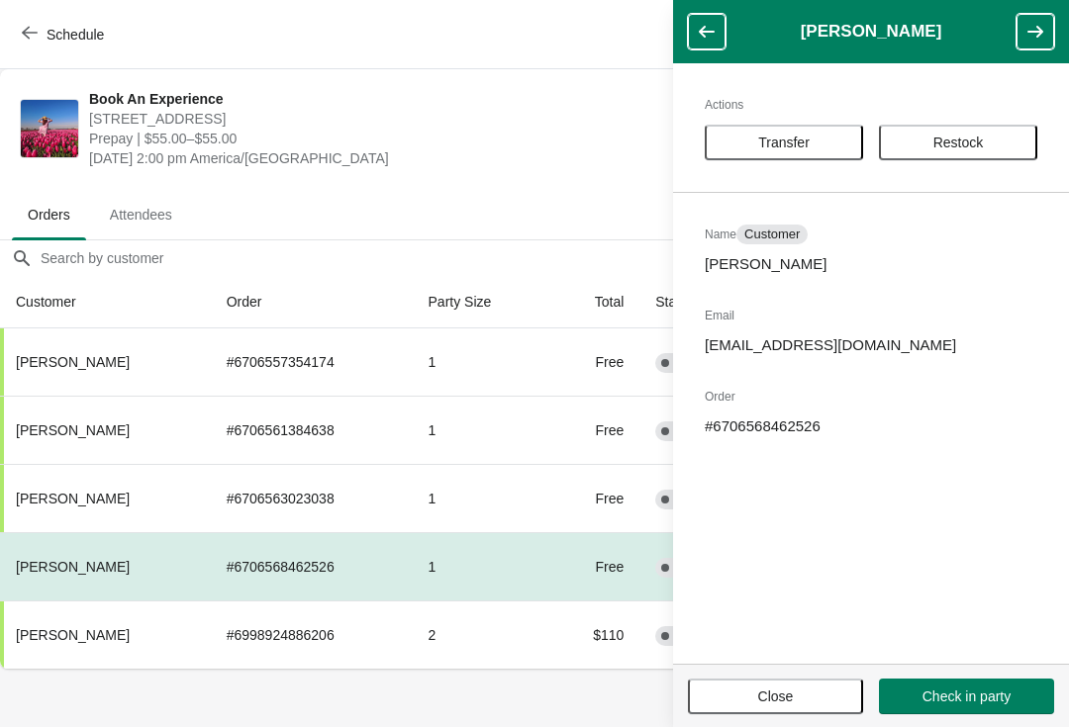
click at [782, 142] on span "Transfer" at bounding box center [783, 143] width 51 height 16
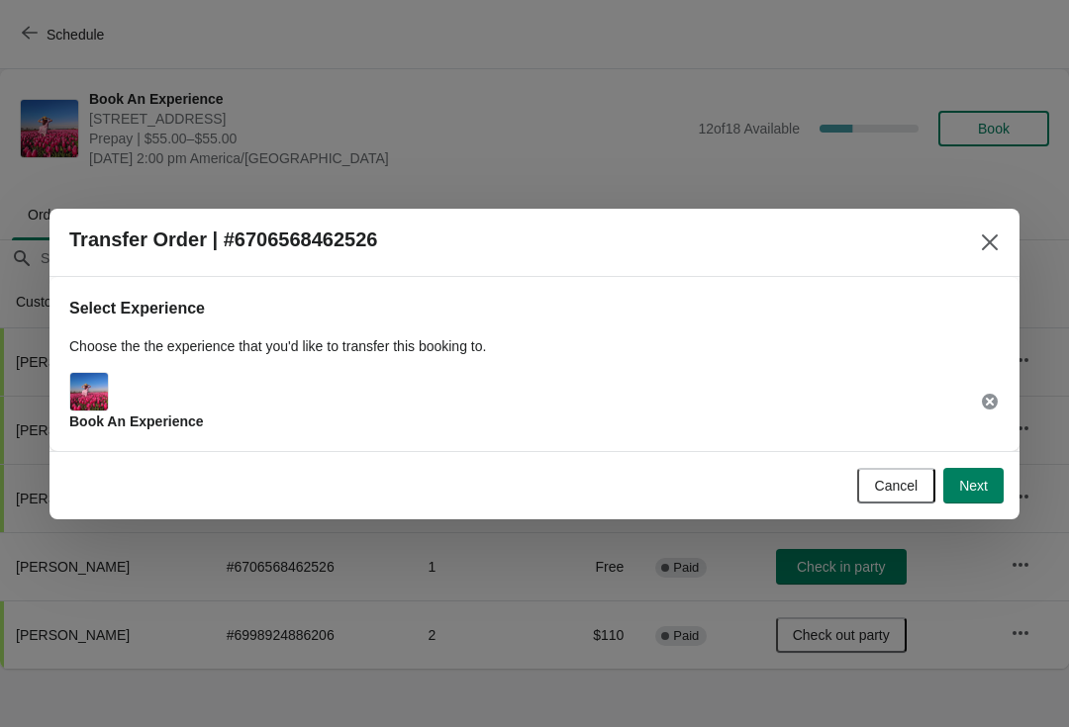
click at [978, 488] on span "Next" at bounding box center [973, 486] width 29 height 16
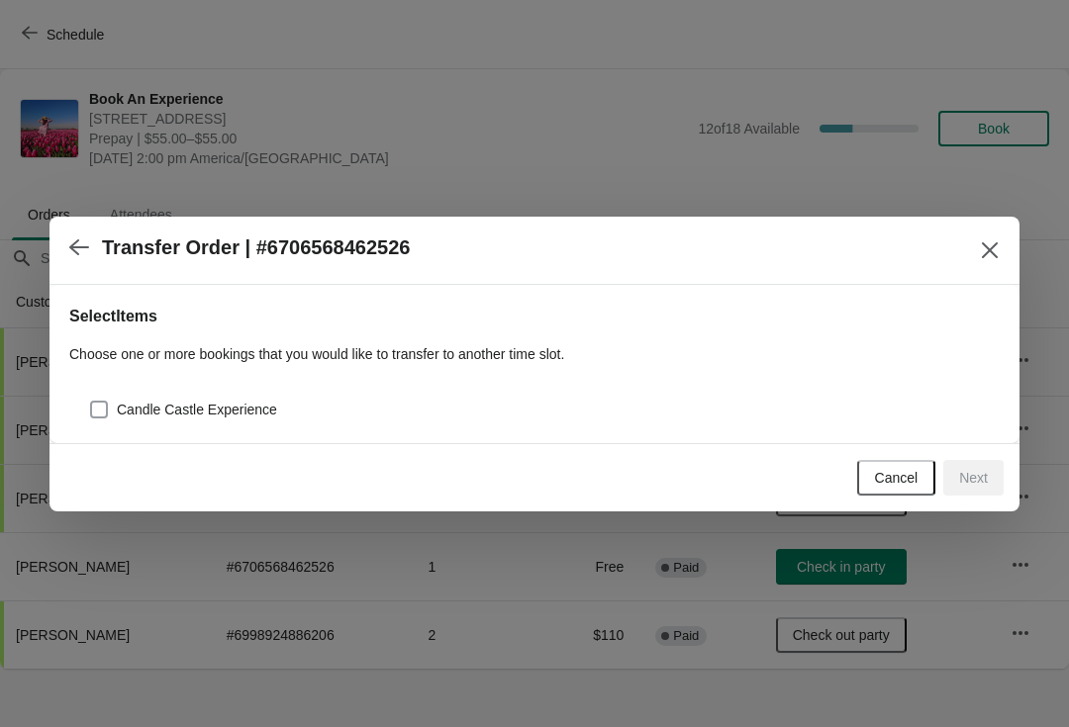
click at [89, 417] on span at bounding box center [99, 410] width 20 height 20
click at [90, 402] on input "Candle Castle Experience" at bounding box center [90, 401] width 1 height 1
checkbox input "true"
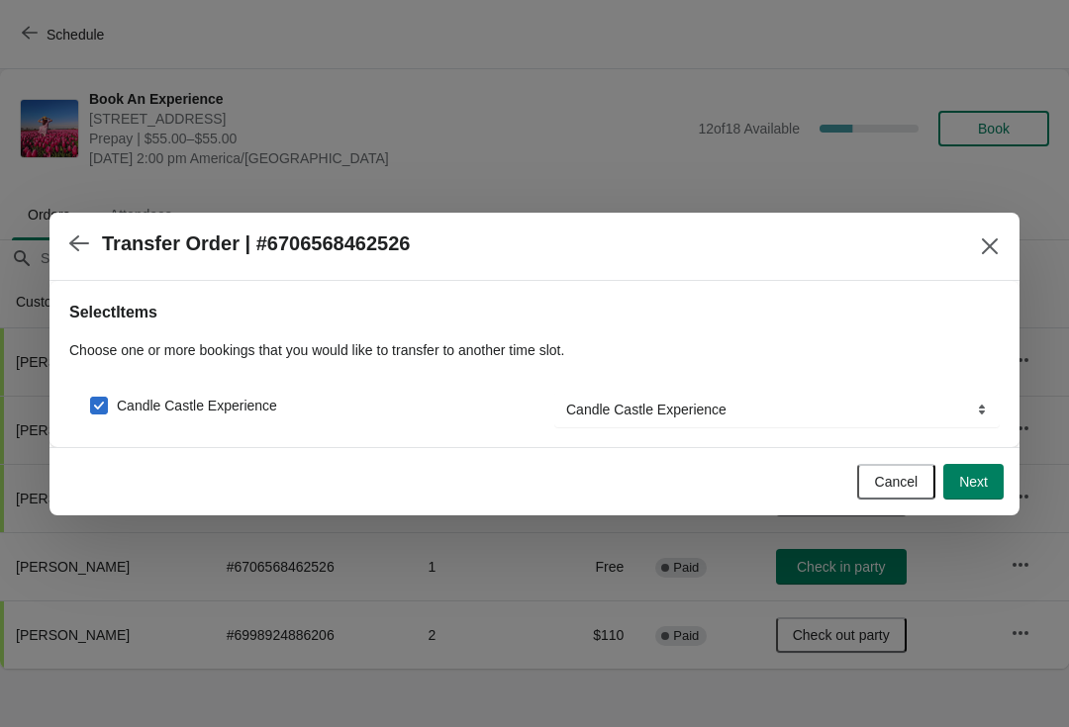
click at [981, 482] on span "Next" at bounding box center [973, 482] width 29 height 16
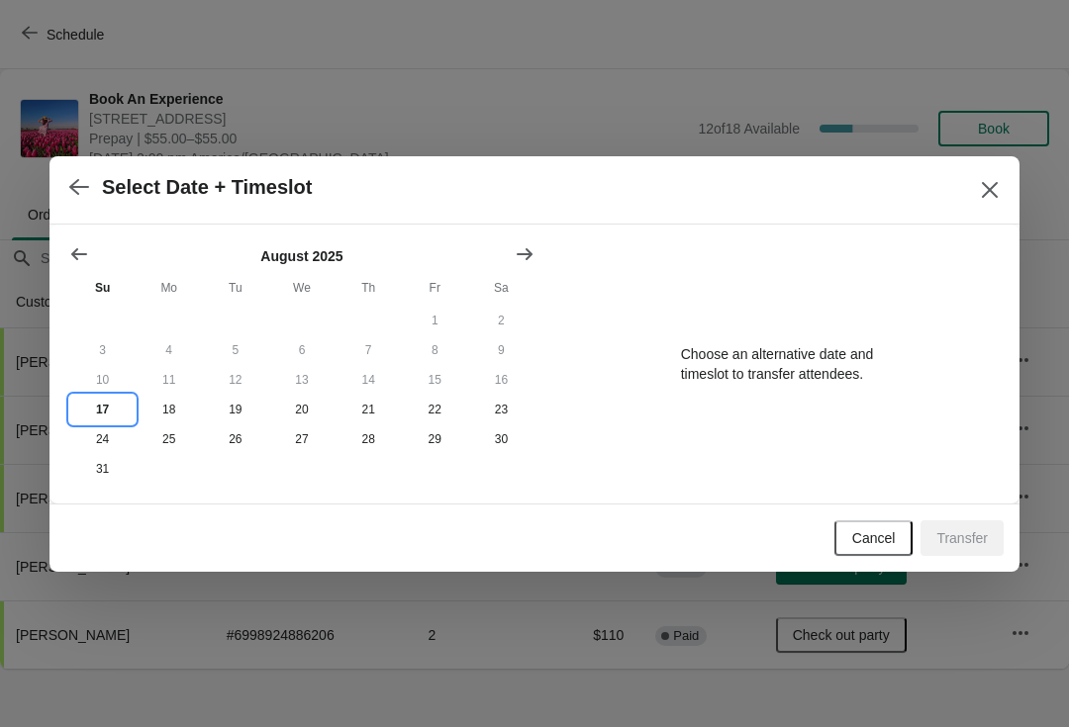
click at [110, 404] on button "17" at bounding box center [102, 410] width 66 height 30
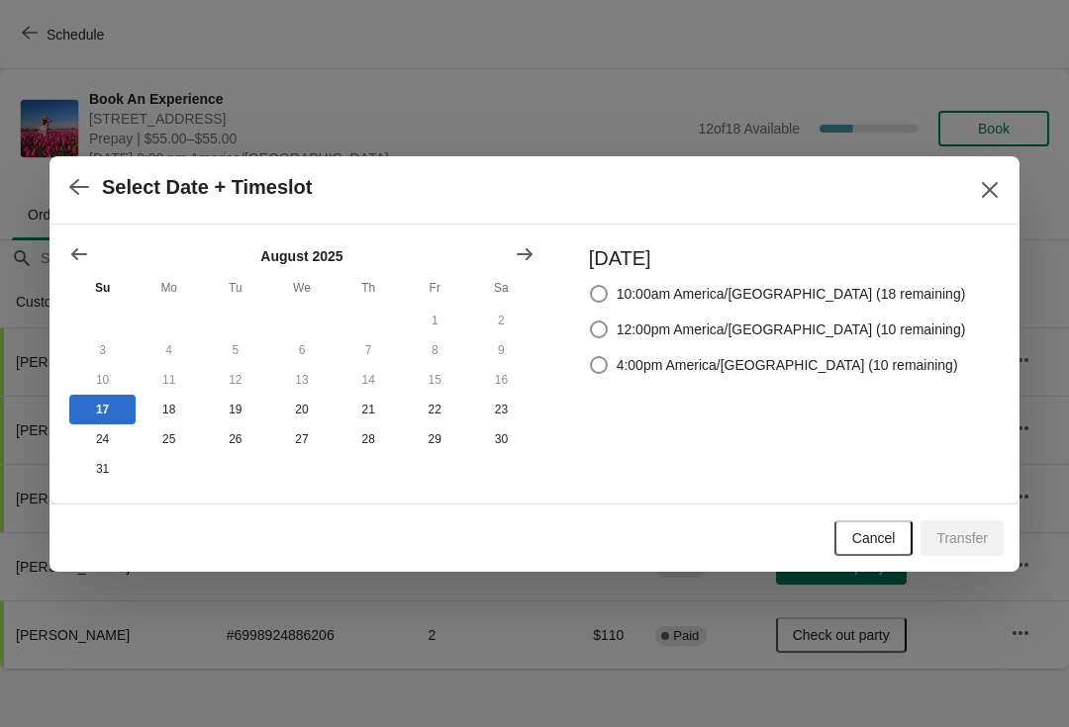
click at [608, 358] on span at bounding box center [599, 365] width 18 height 18
click at [591, 357] on input "4:00pm America/[GEOGRAPHIC_DATA] (10 remaining)" at bounding box center [590, 356] width 1 height 1
radio input "true"
click at [975, 541] on span "Transfer" at bounding box center [961, 538] width 51 height 16
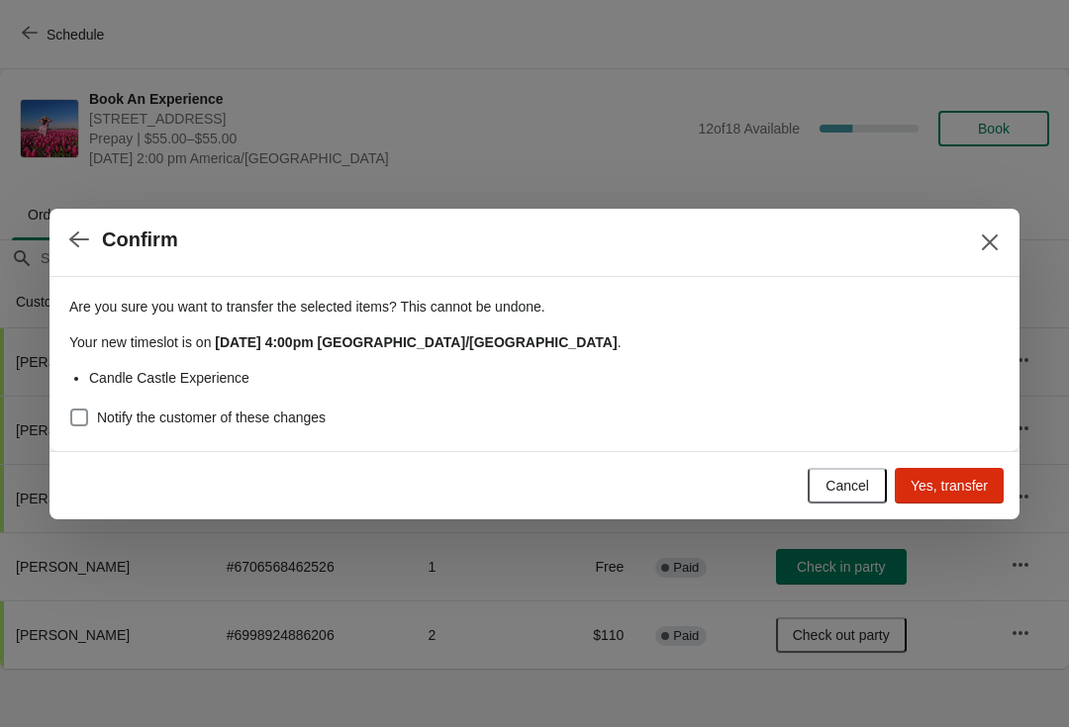
click at [950, 490] on span "Yes, transfer" at bounding box center [948, 486] width 77 height 16
click at [82, 409] on span at bounding box center [79, 418] width 18 height 18
click at [71, 409] on input "Notify the customer of these changes" at bounding box center [70, 409] width 1 height 1
checkbox input "true"
